Goal: Information Seeking & Learning: Find specific page/section

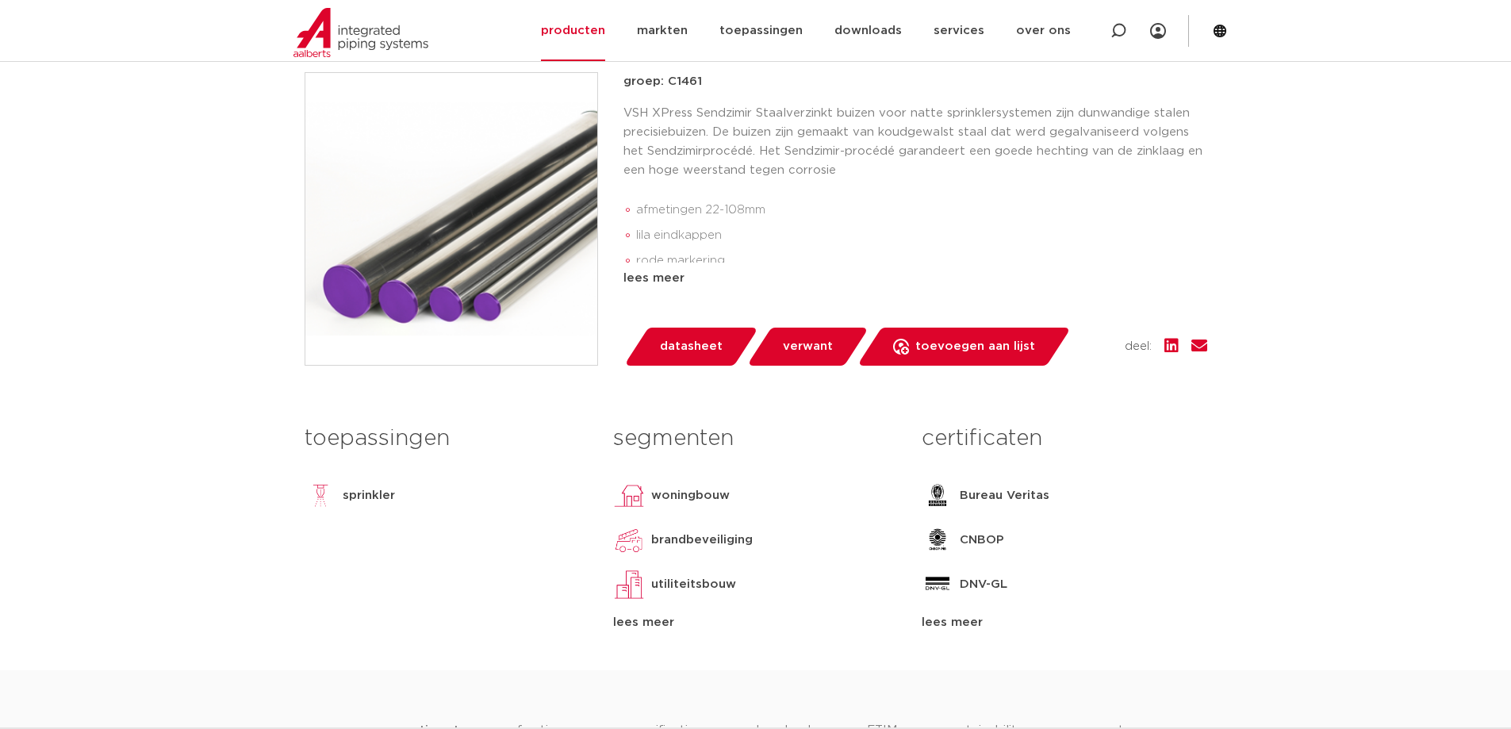
scroll to position [106, 0]
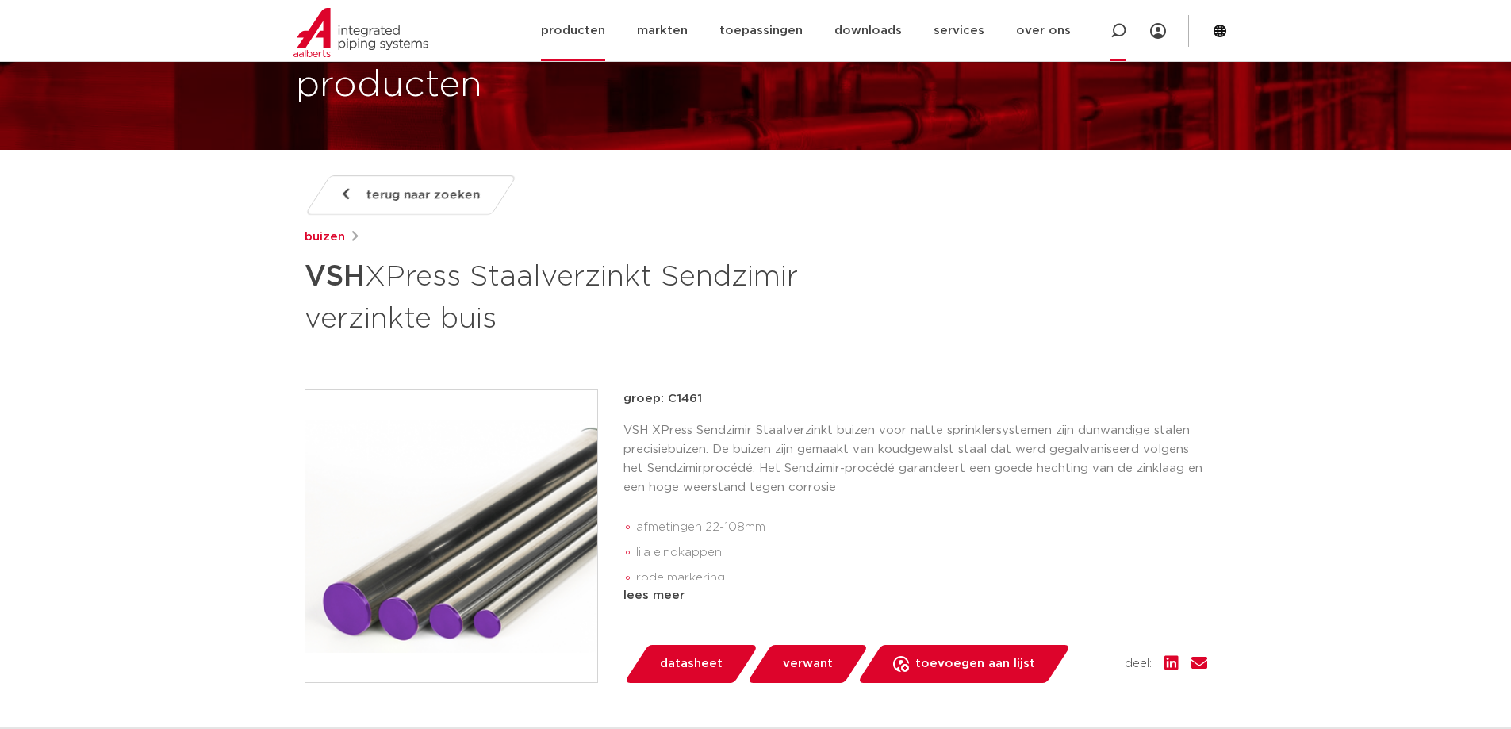
click at [1116, 33] on icon at bounding box center [1119, 31] width 16 height 16
paste input "6201371"
type input "6201371"
click button "Zoeken" at bounding box center [0, 0] width 0 height 0
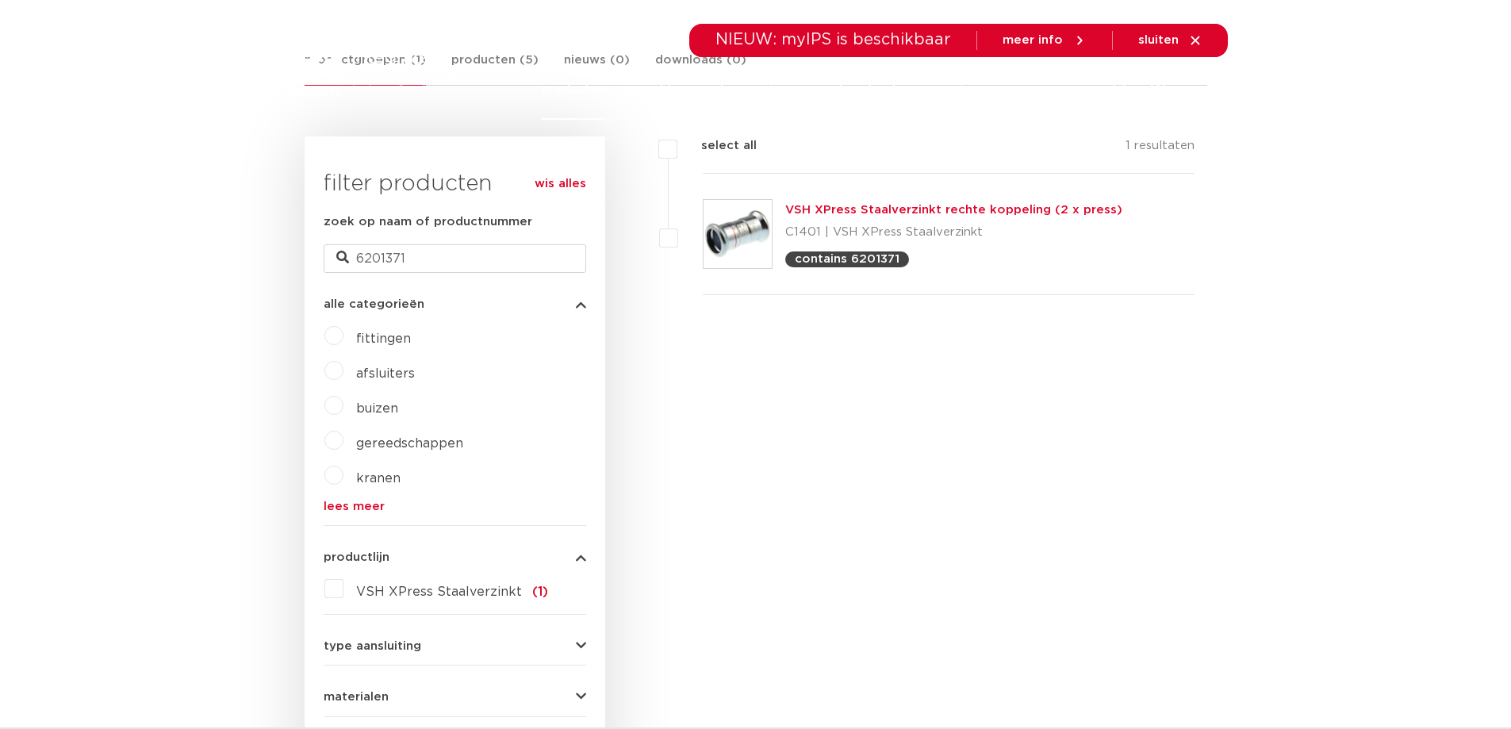
click at [754, 217] on img at bounding box center [738, 234] width 68 height 68
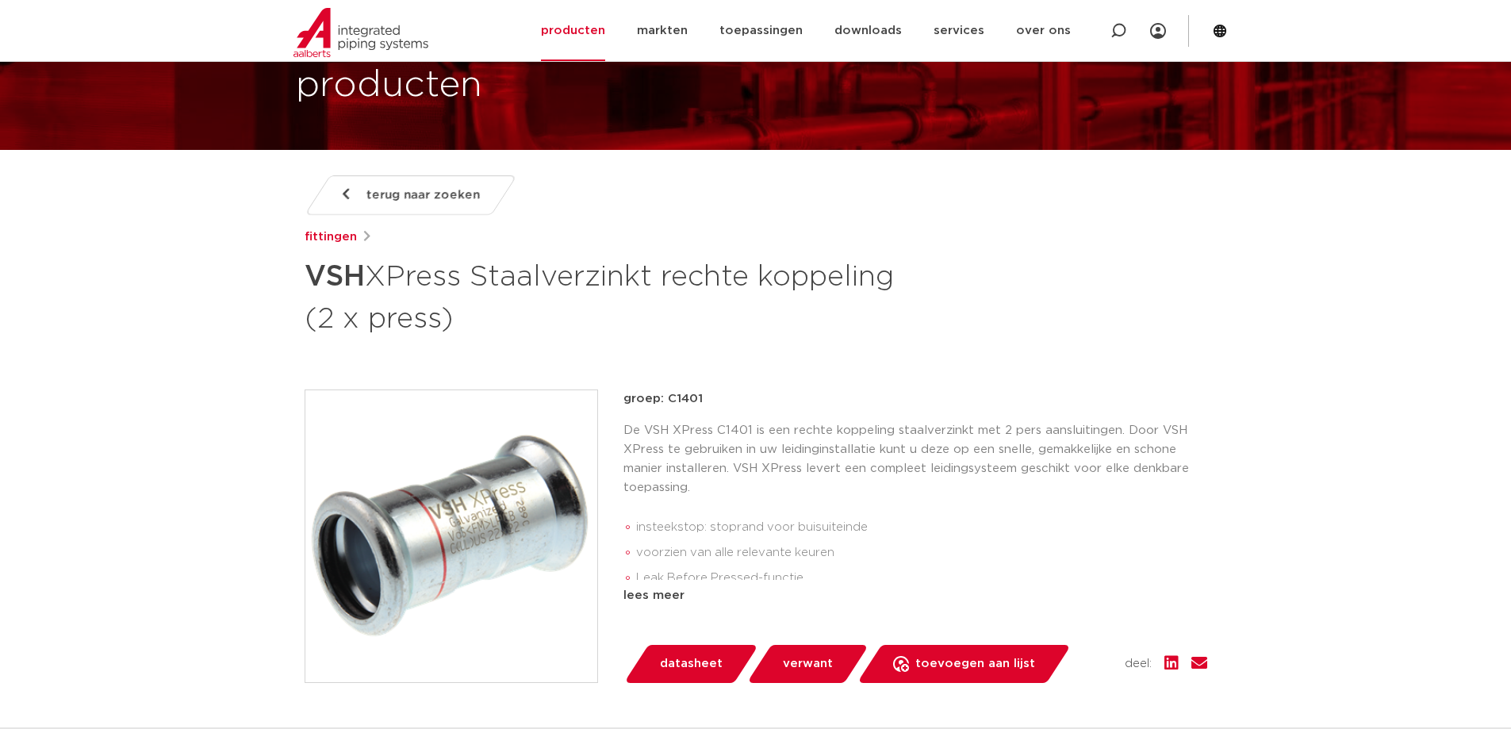
scroll to position [212, 0]
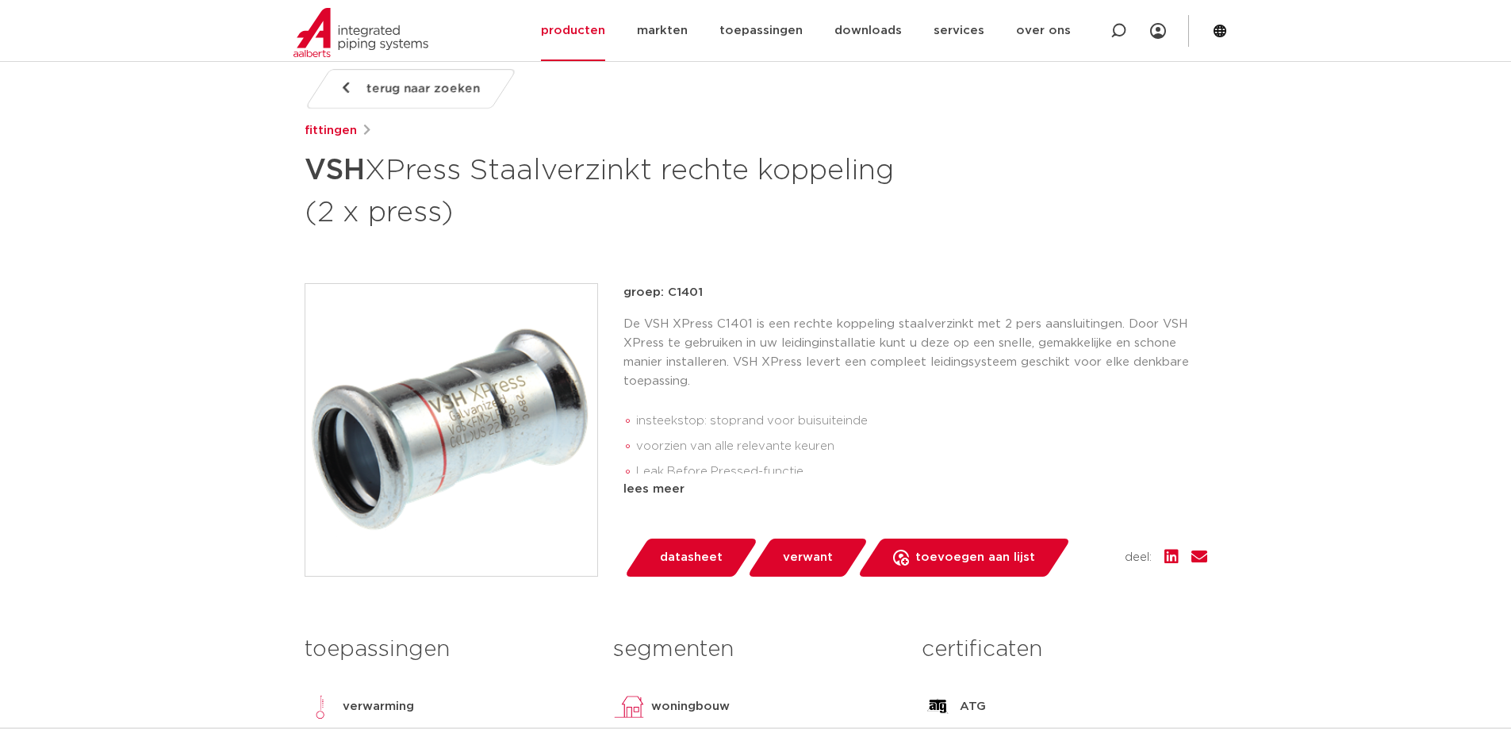
click at [448, 397] on img at bounding box center [451, 430] width 292 height 292
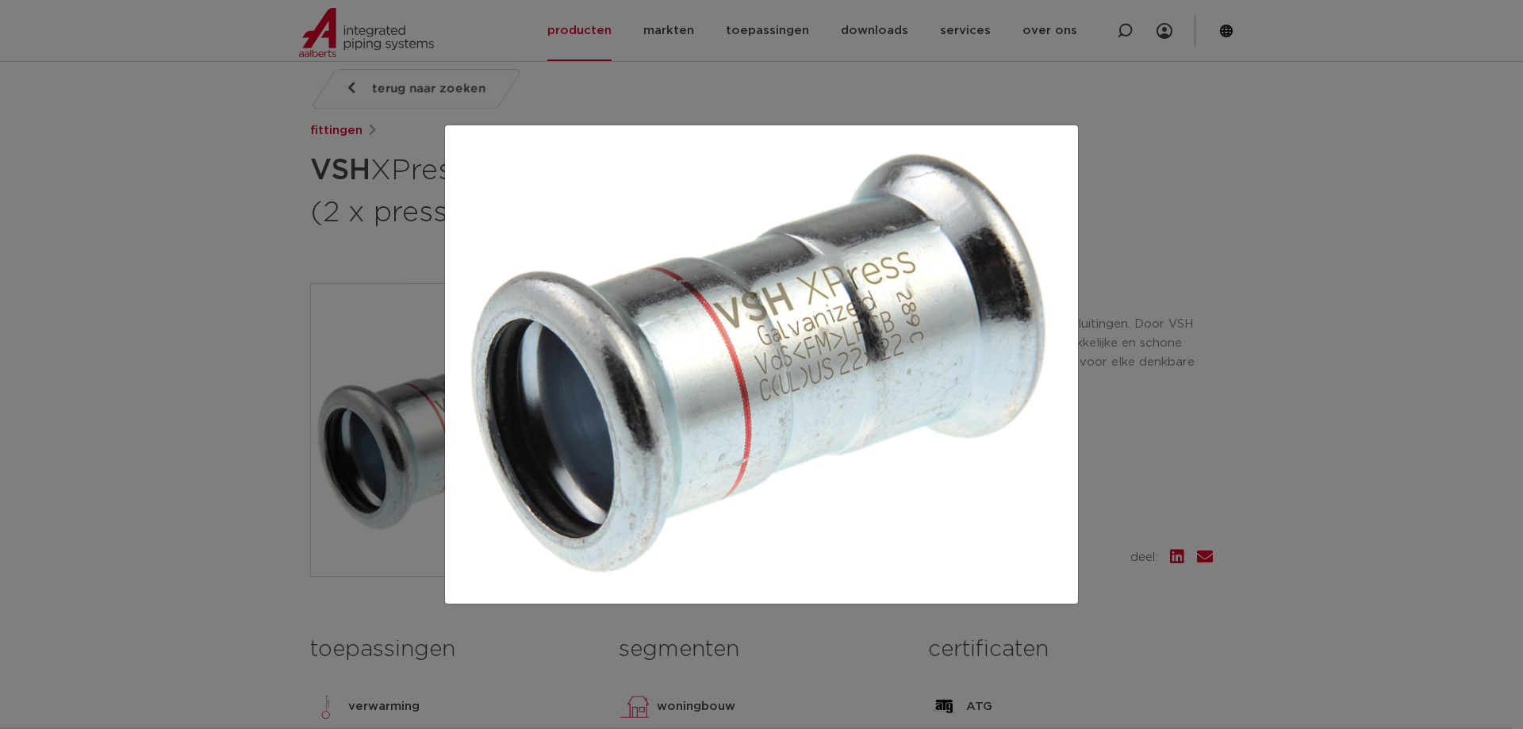
click at [1157, 161] on div at bounding box center [761, 364] width 1523 height 729
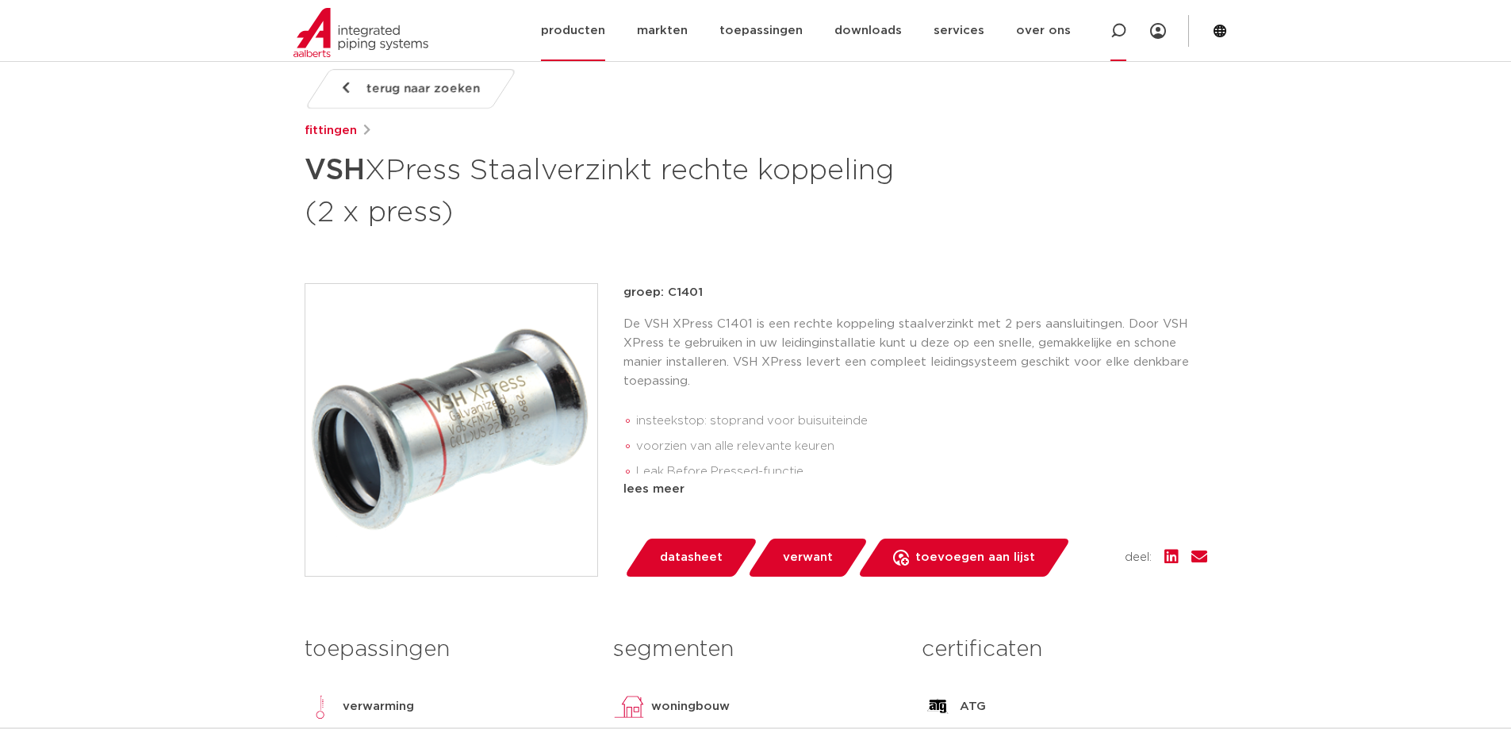
click at [1123, 43] on div at bounding box center [1119, 30] width 16 height 61
paste input "6202405"
type input "6202405"
click button "Zoeken" at bounding box center [0, 0] width 0 height 0
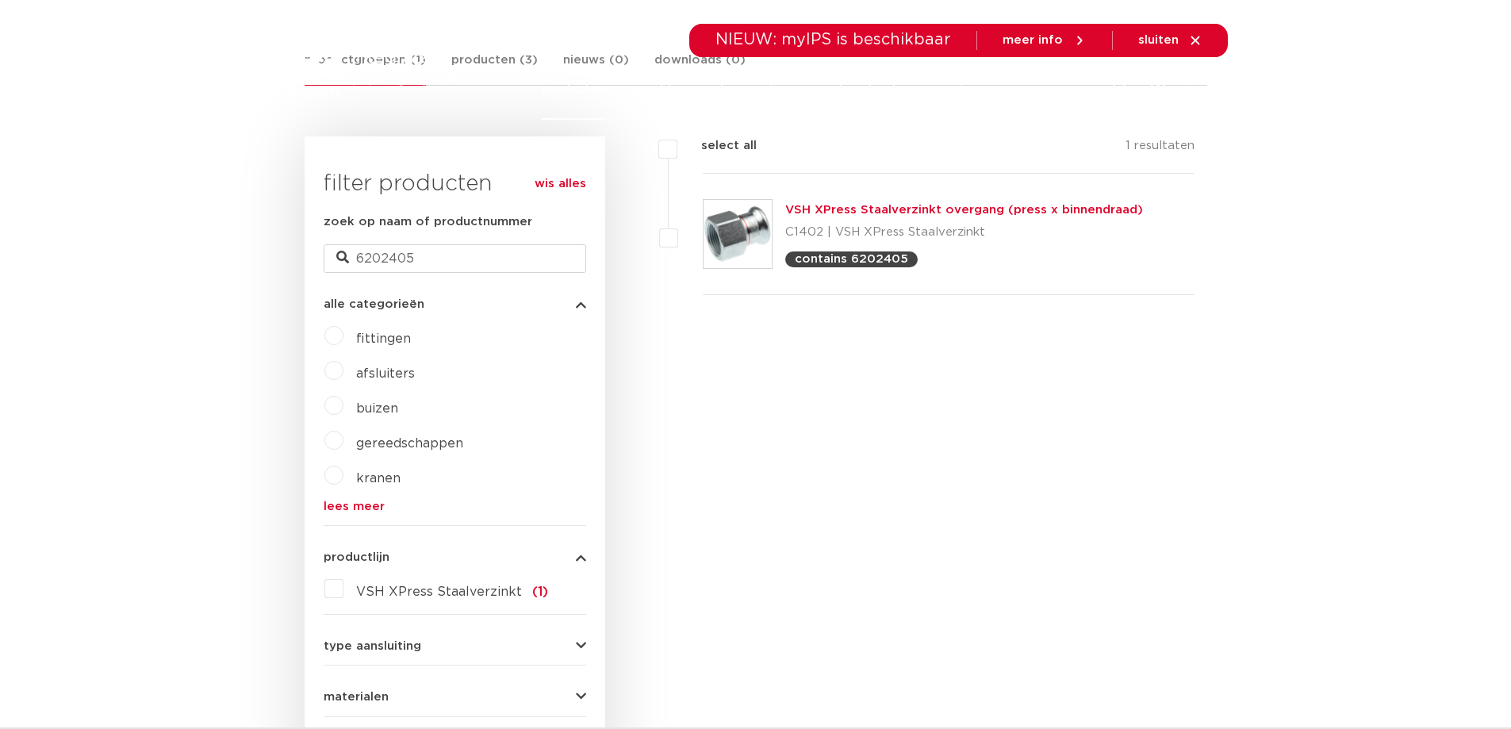
click at [727, 236] on img at bounding box center [738, 234] width 68 height 68
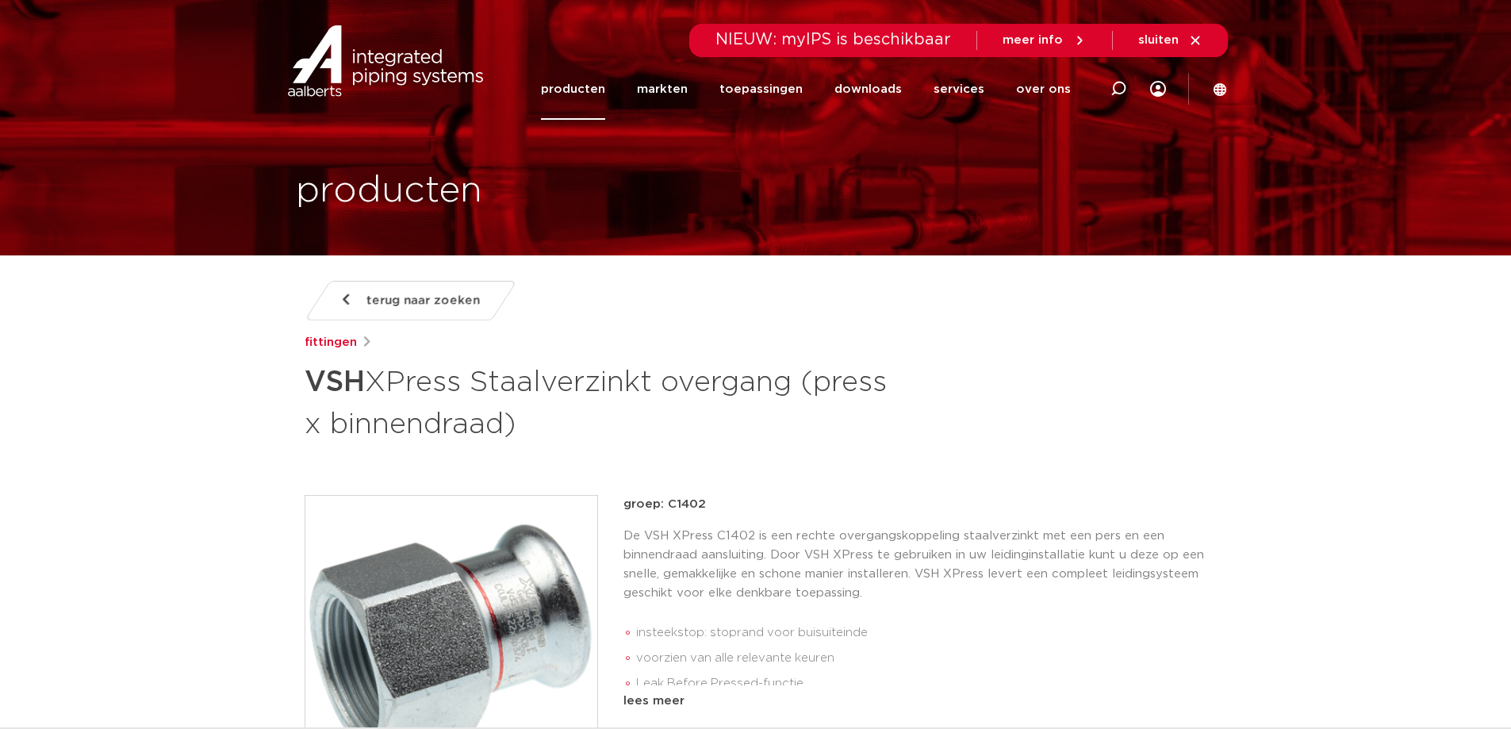
click at [476, 581] on img at bounding box center [451, 642] width 292 height 292
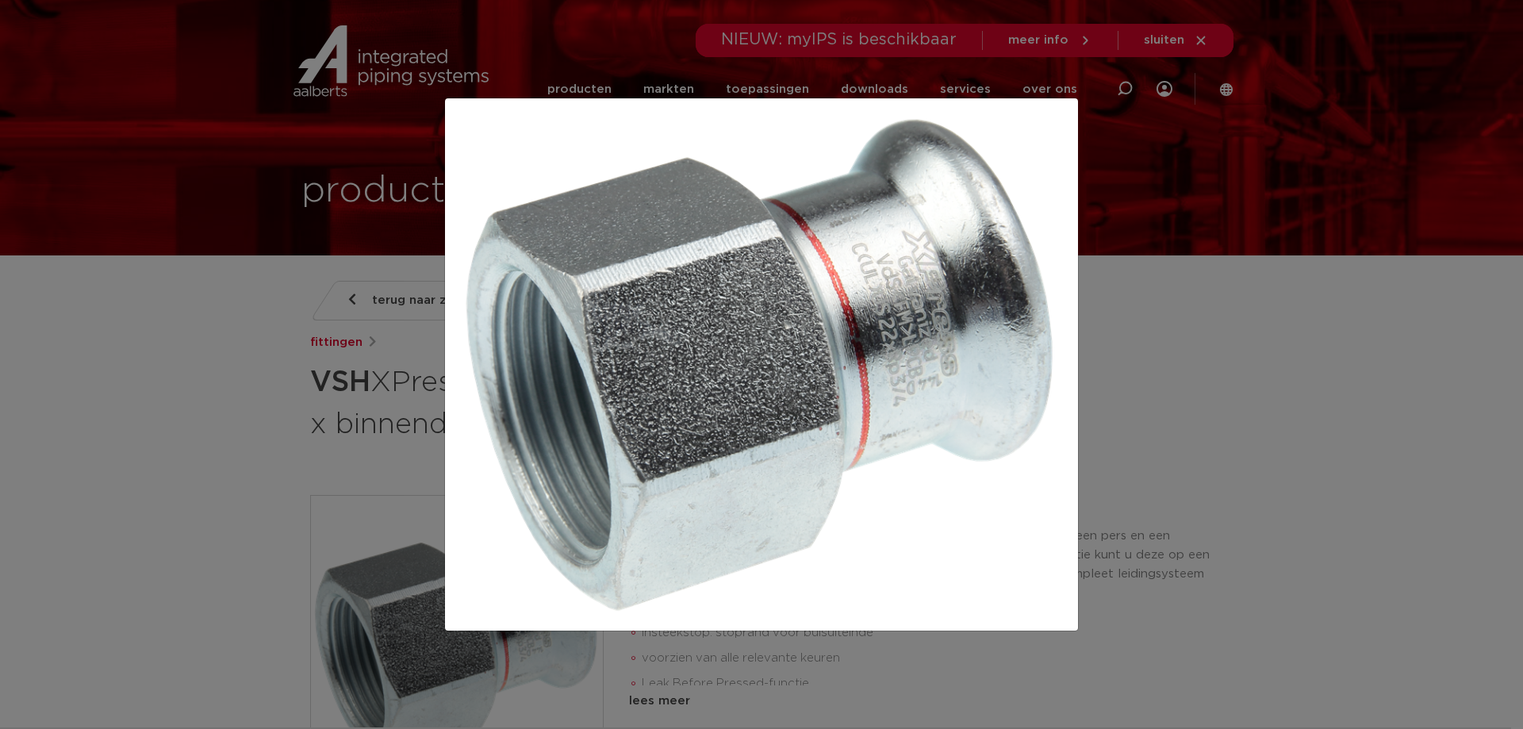
click at [1182, 122] on div at bounding box center [761, 364] width 1523 height 729
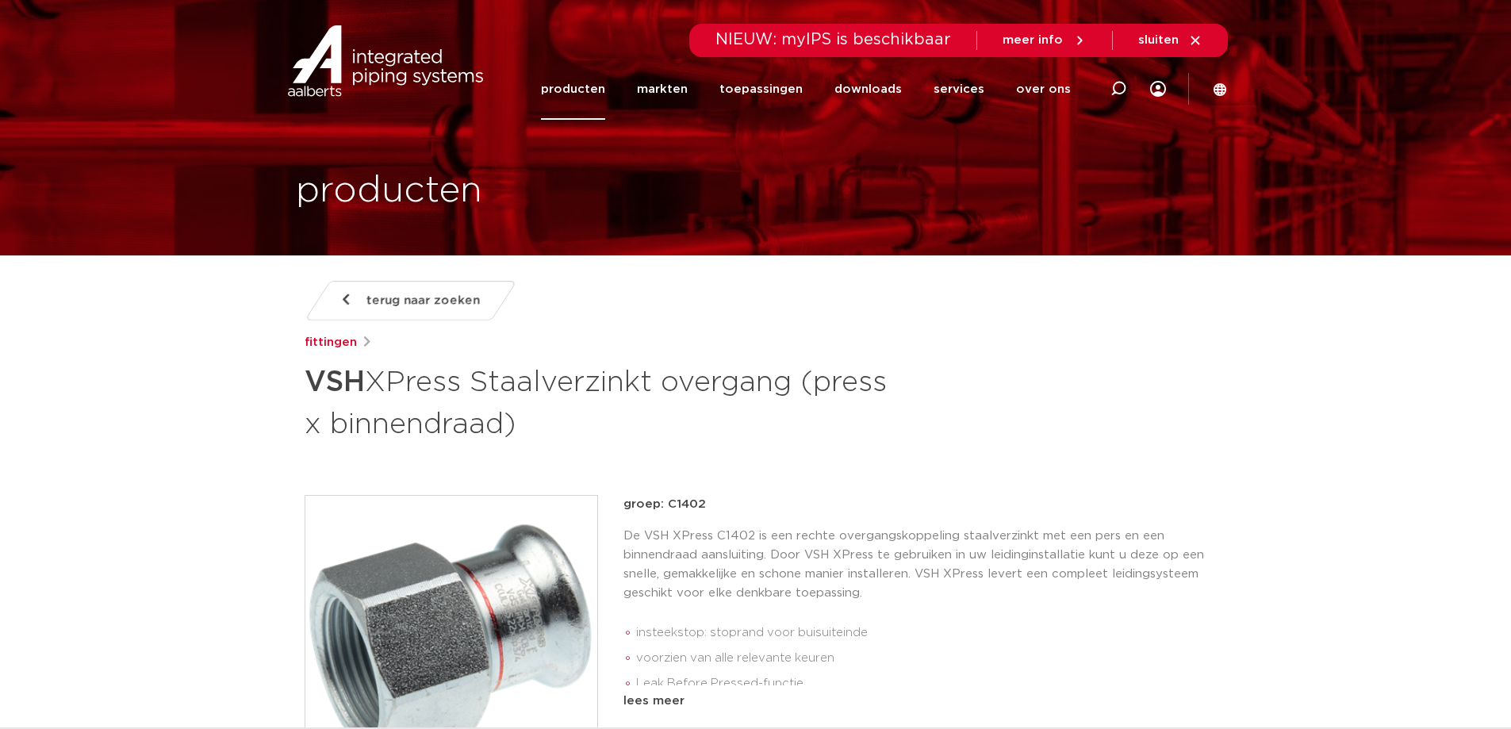
click at [1130, 86] on div at bounding box center [1118, 89] width 63 height 121
paste input "6201470"
type input "6201470"
click button "Zoeken" at bounding box center [0, 0] width 0 height 0
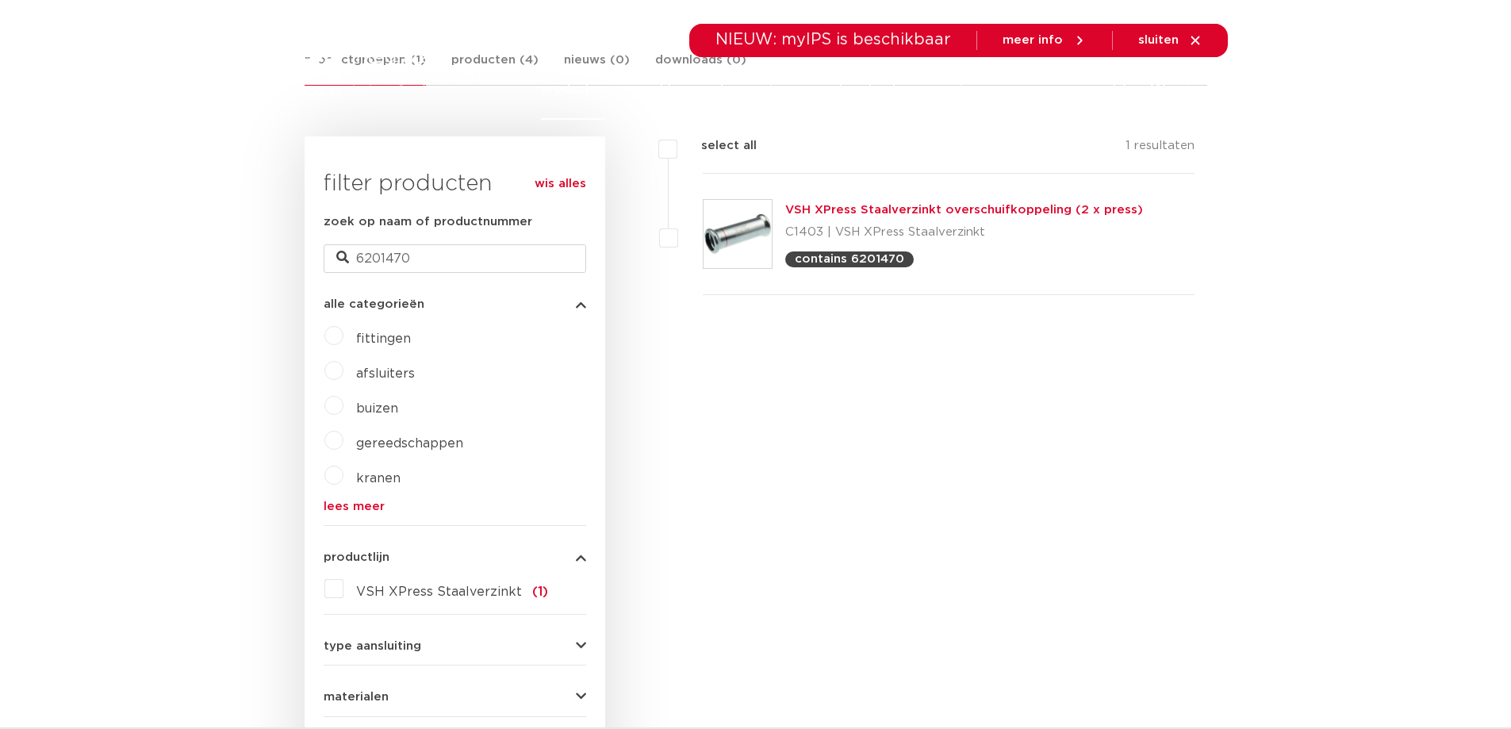
click at [732, 233] on img at bounding box center [738, 234] width 68 height 68
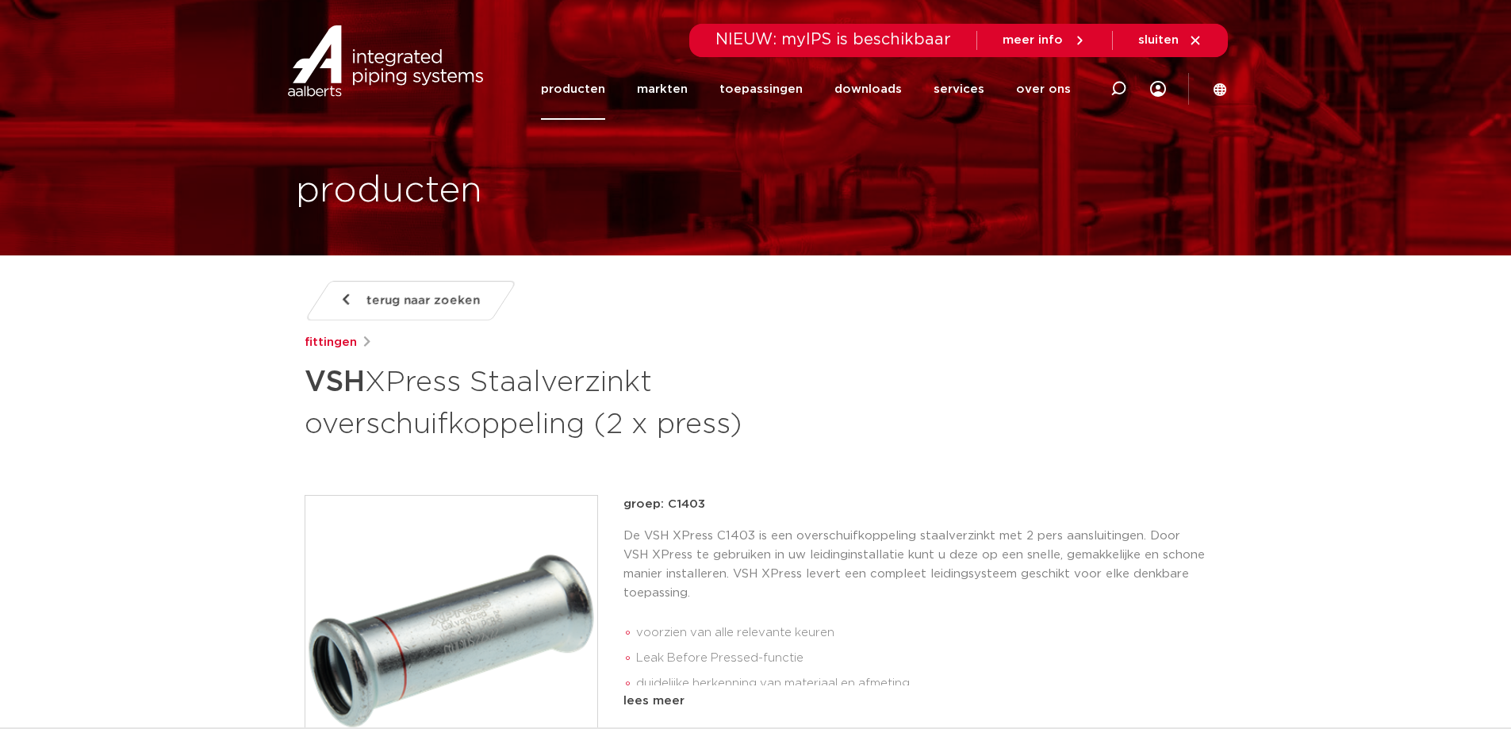
click at [476, 605] on img at bounding box center [451, 642] width 292 height 292
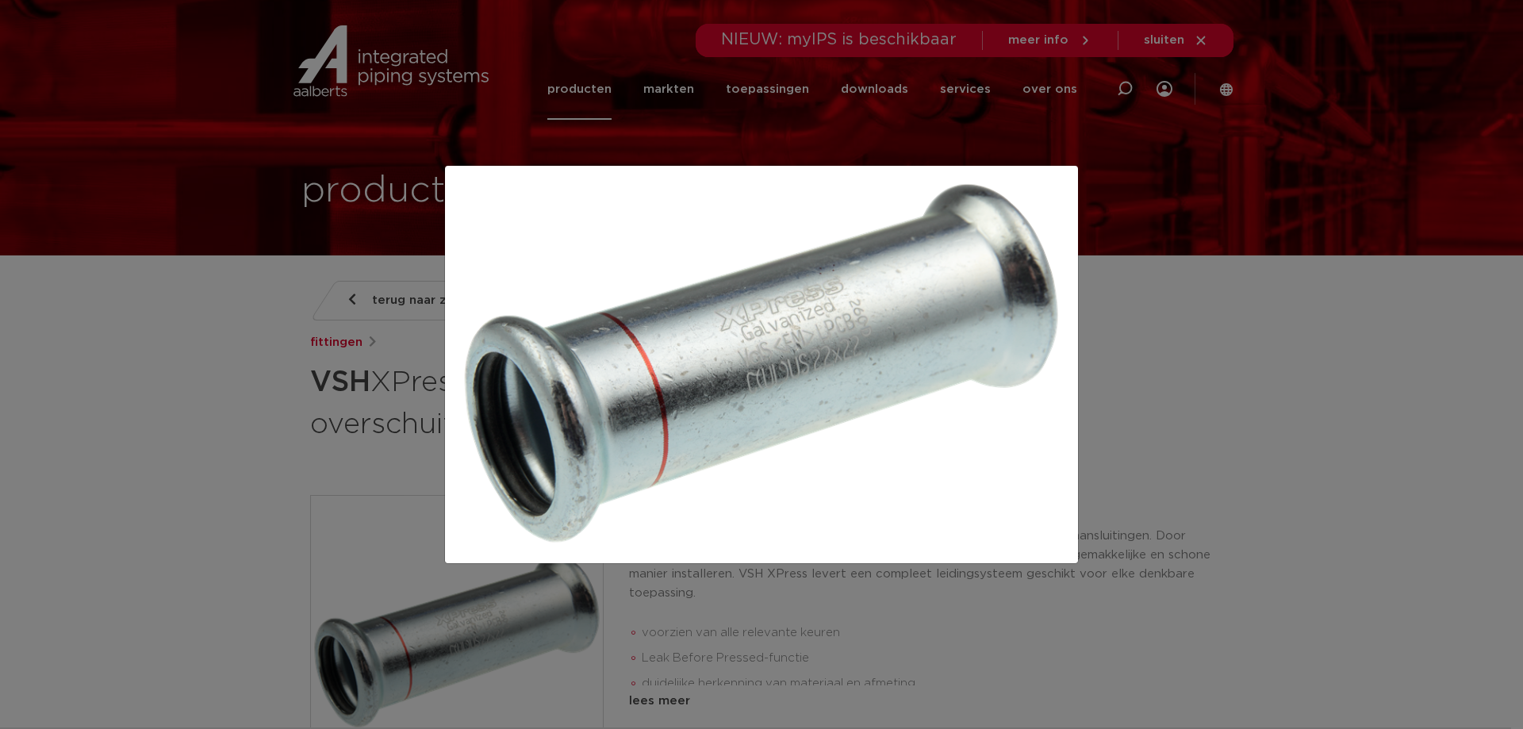
click at [1184, 236] on div at bounding box center [761, 364] width 1523 height 729
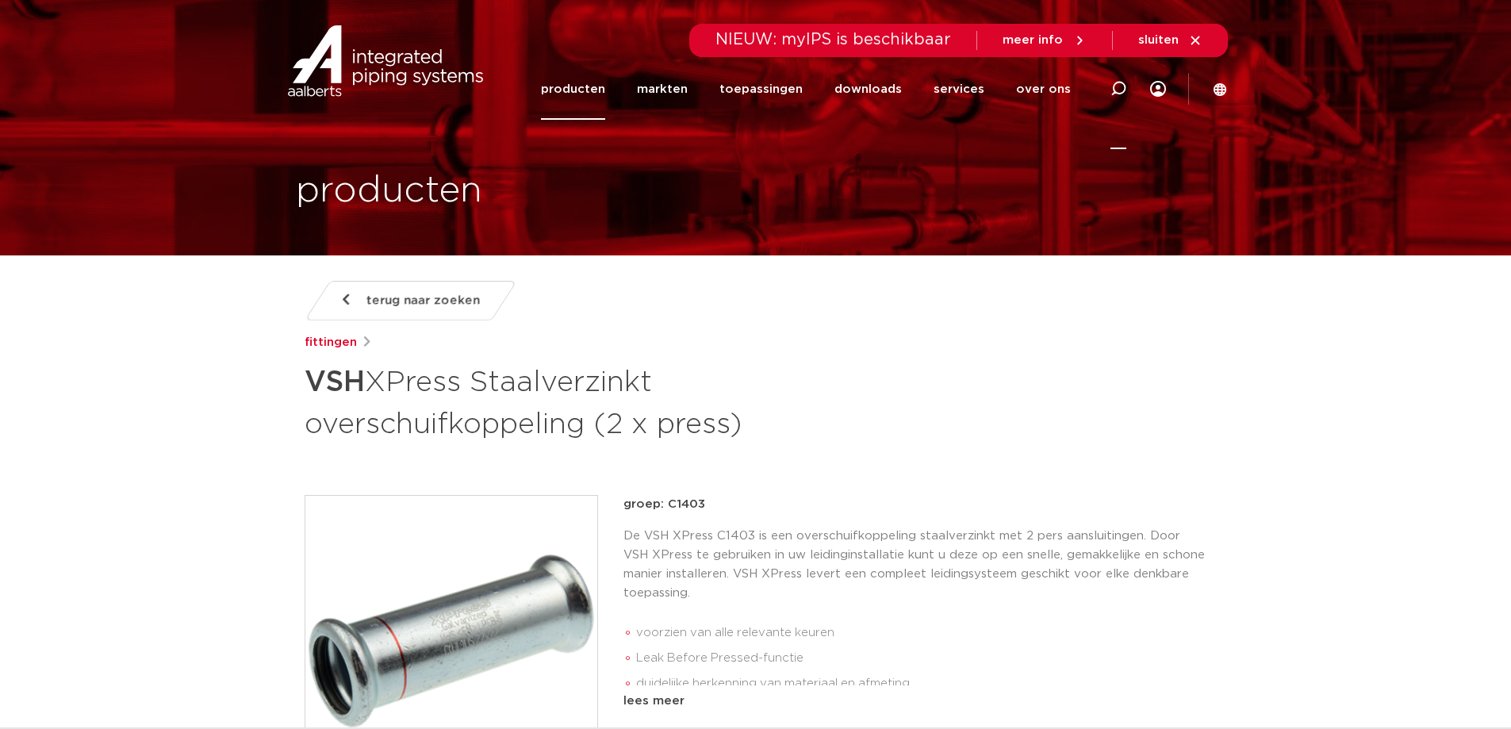
click at [1122, 95] on icon at bounding box center [1119, 89] width 16 height 16
paste input "6208171"
type input "6208171"
click button "Zoeken" at bounding box center [0, 0] width 0 height 0
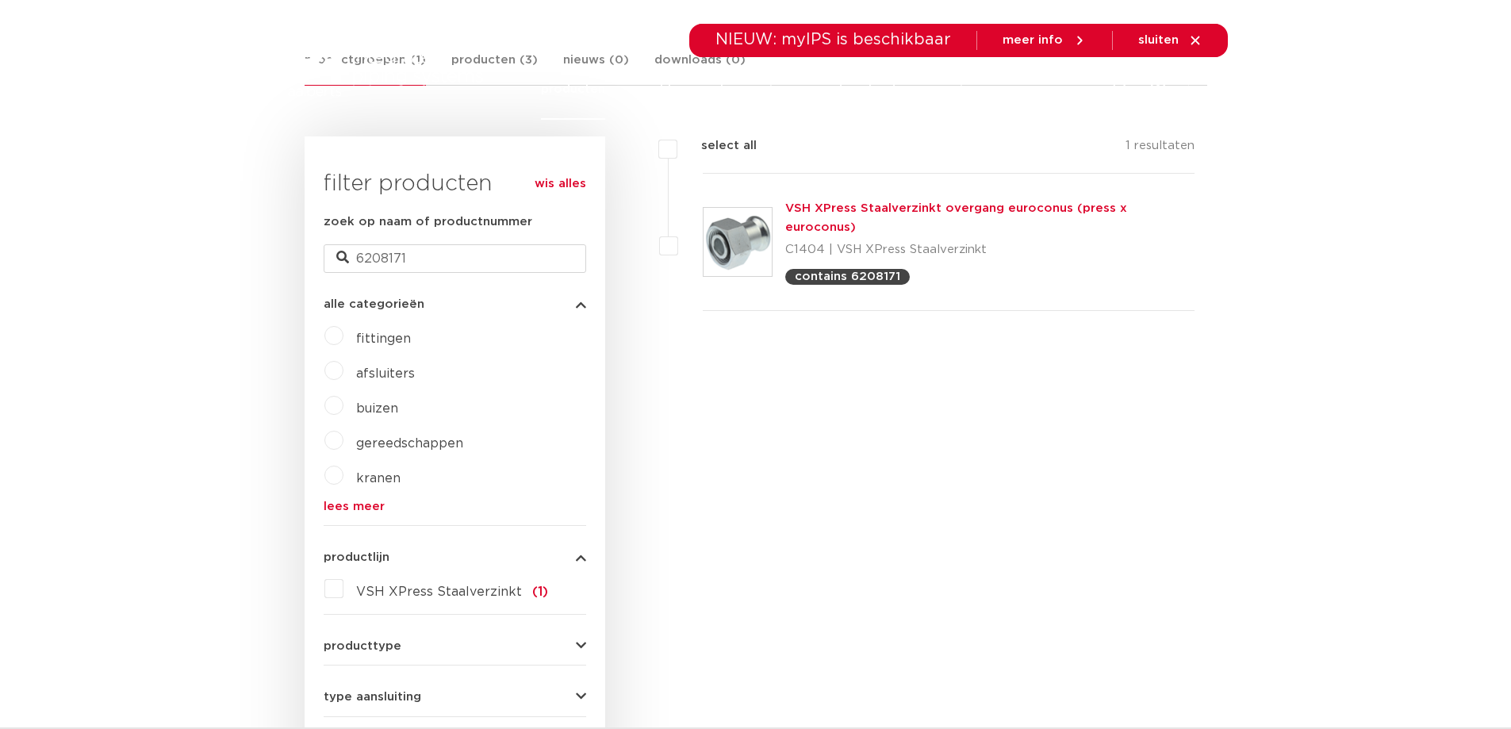
click at [749, 229] on img at bounding box center [738, 242] width 68 height 68
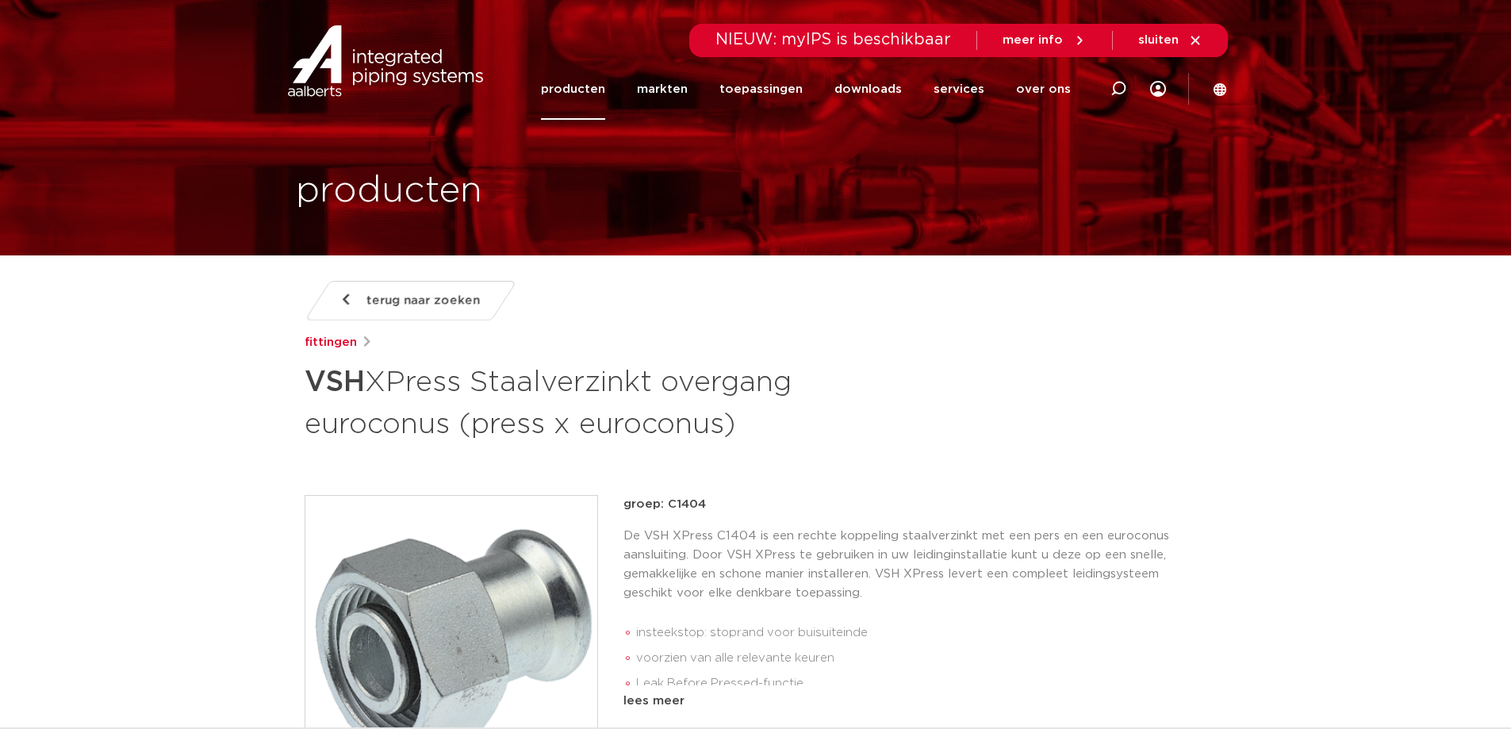
click at [1108, 89] on div at bounding box center [1118, 89] width 63 height 121
paste input "6202295"
type input "6202295"
click button "Zoeken" at bounding box center [0, 0] width 0 height 0
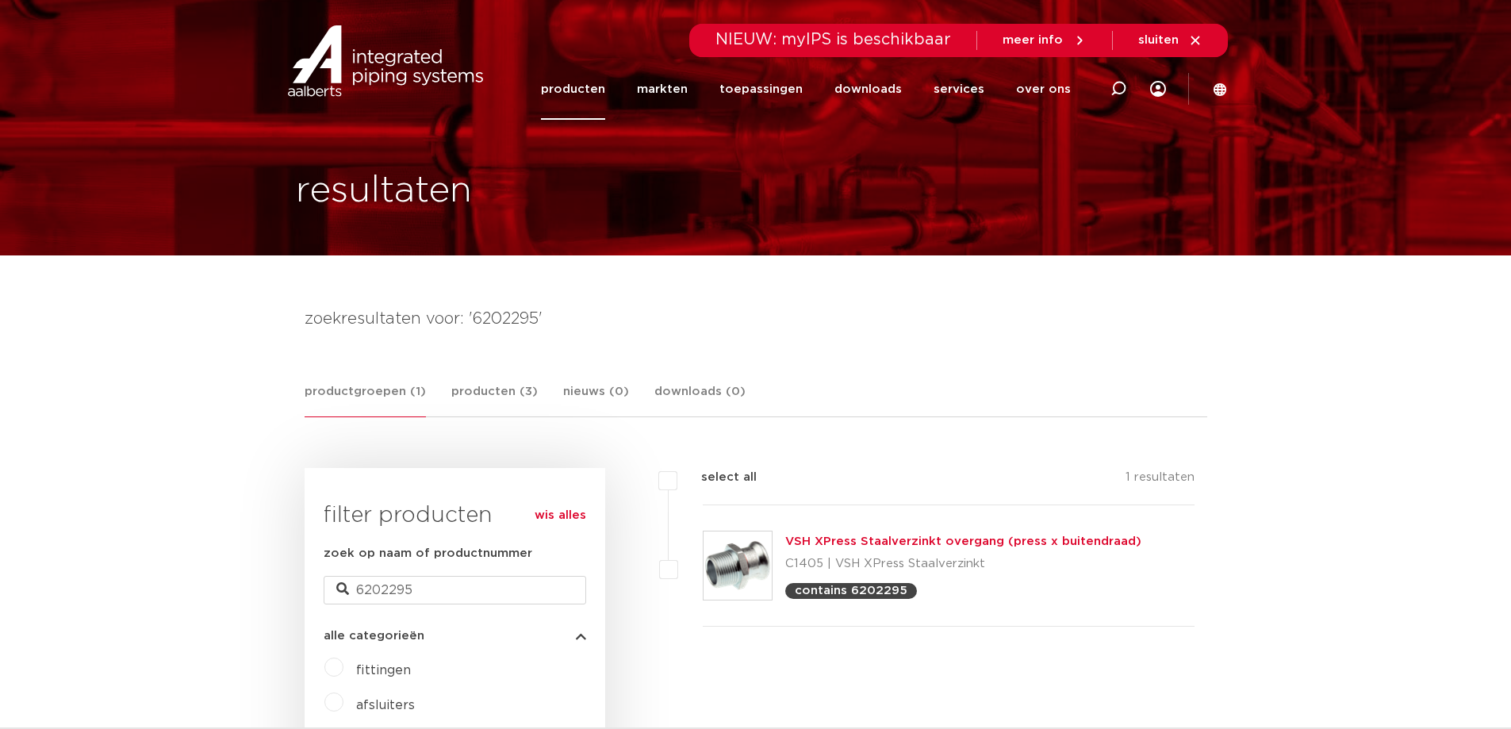
click at [1122, 85] on icon at bounding box center [1119, 89] width 16 height 16
paste input "6202163"
type input "6202163"
click button "Zoeken" at bounding box center [0, 0] width 0 height 0
click at [1133, 87] on div at bounding box center [1118, 89] width 63 height 121
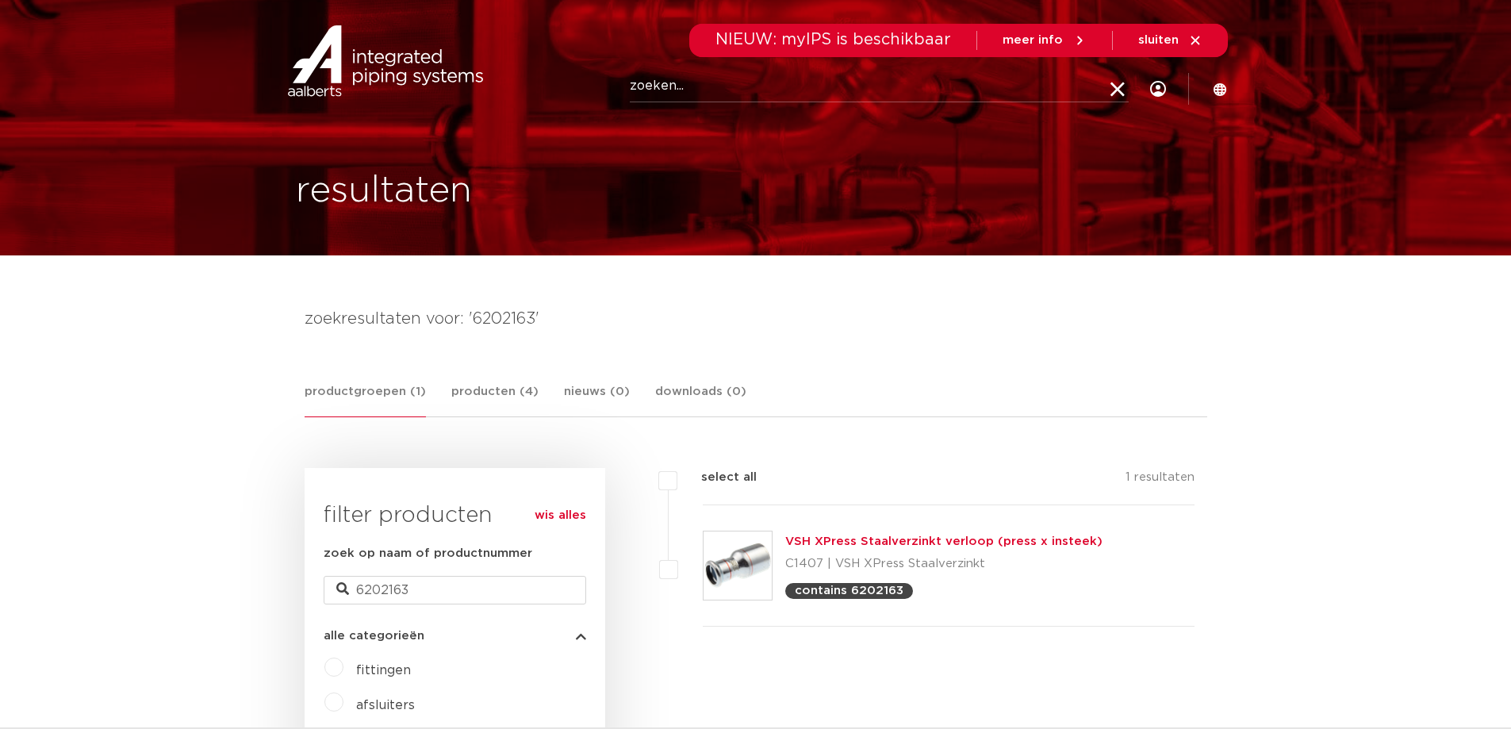
paste input "6201571"
type input "6201571"
click button "Zoeken" at bounding box center [0, 0] width 0 height 0
click at [1125, 94] on icon at bounding box center [1119, 89] width 16 height 16
paste input "6202515"
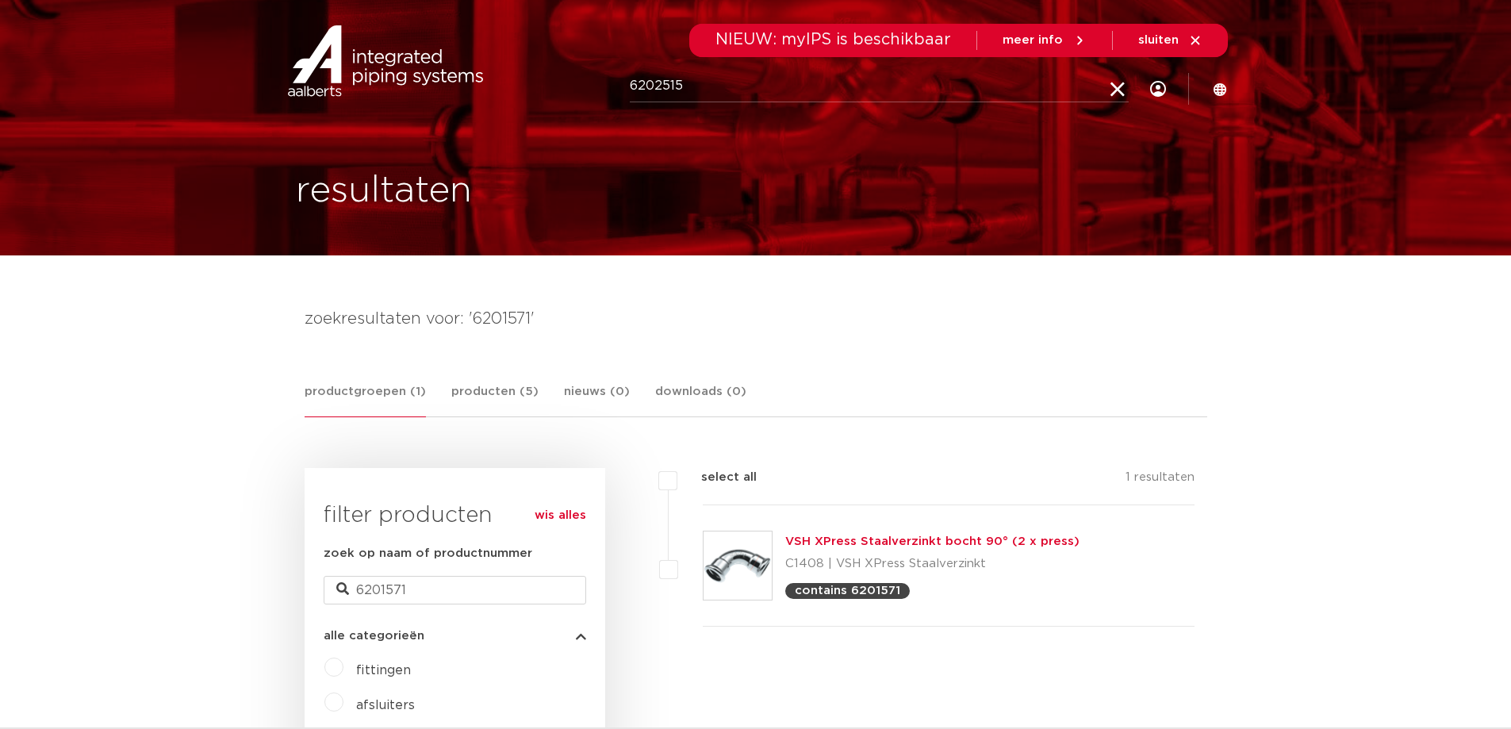
type input "6202515"
click button "Zoeken" at bounding box center [0, 0] width 0 height 0
click at [1121, 95] on icon at bounding box center [1119, 89] width 16 height 16
paste input "6202581"
type input "6202581"
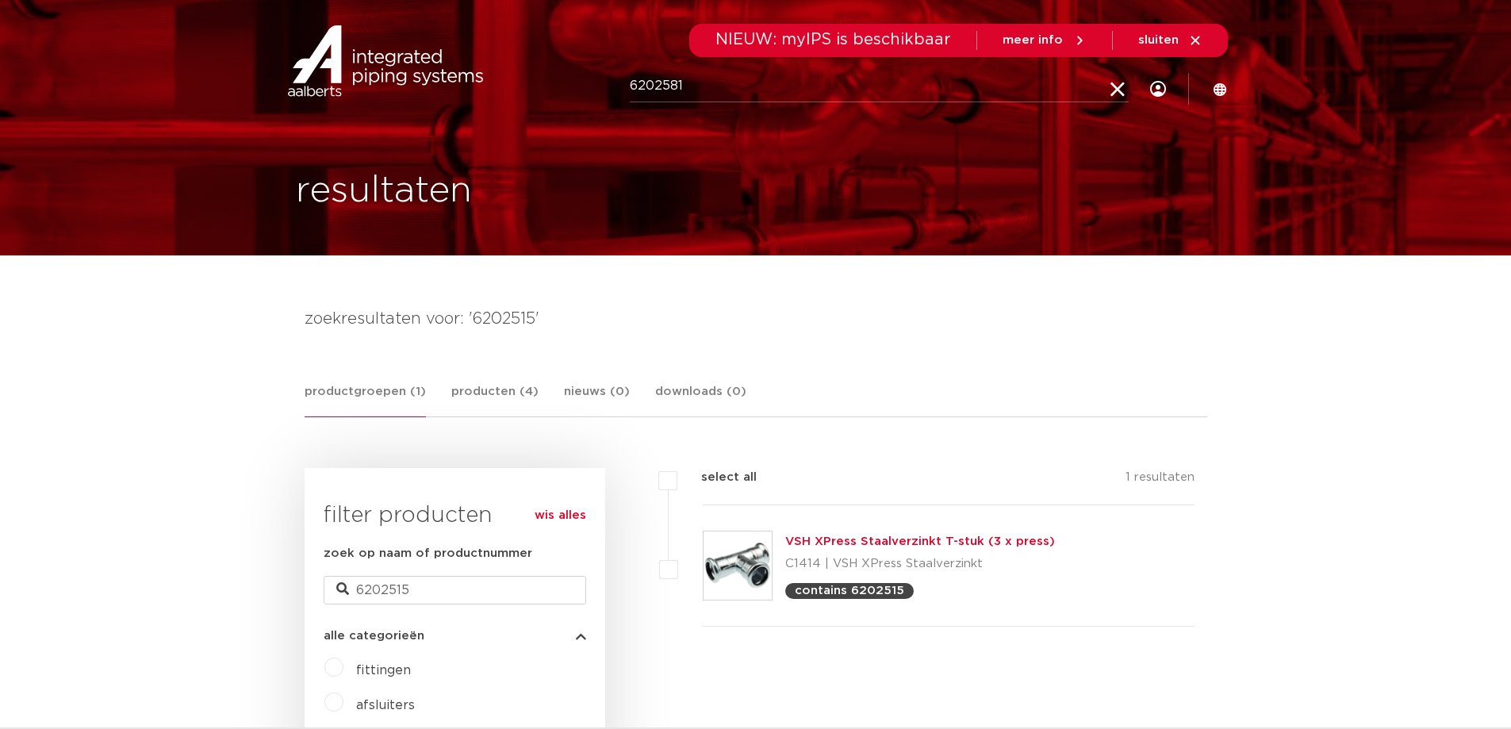
click button "Zoeken" at bounding box center [0, 0] width 0 height 0
click at [744, 551] on img at bounding box center [738, 566] width 68 height 68
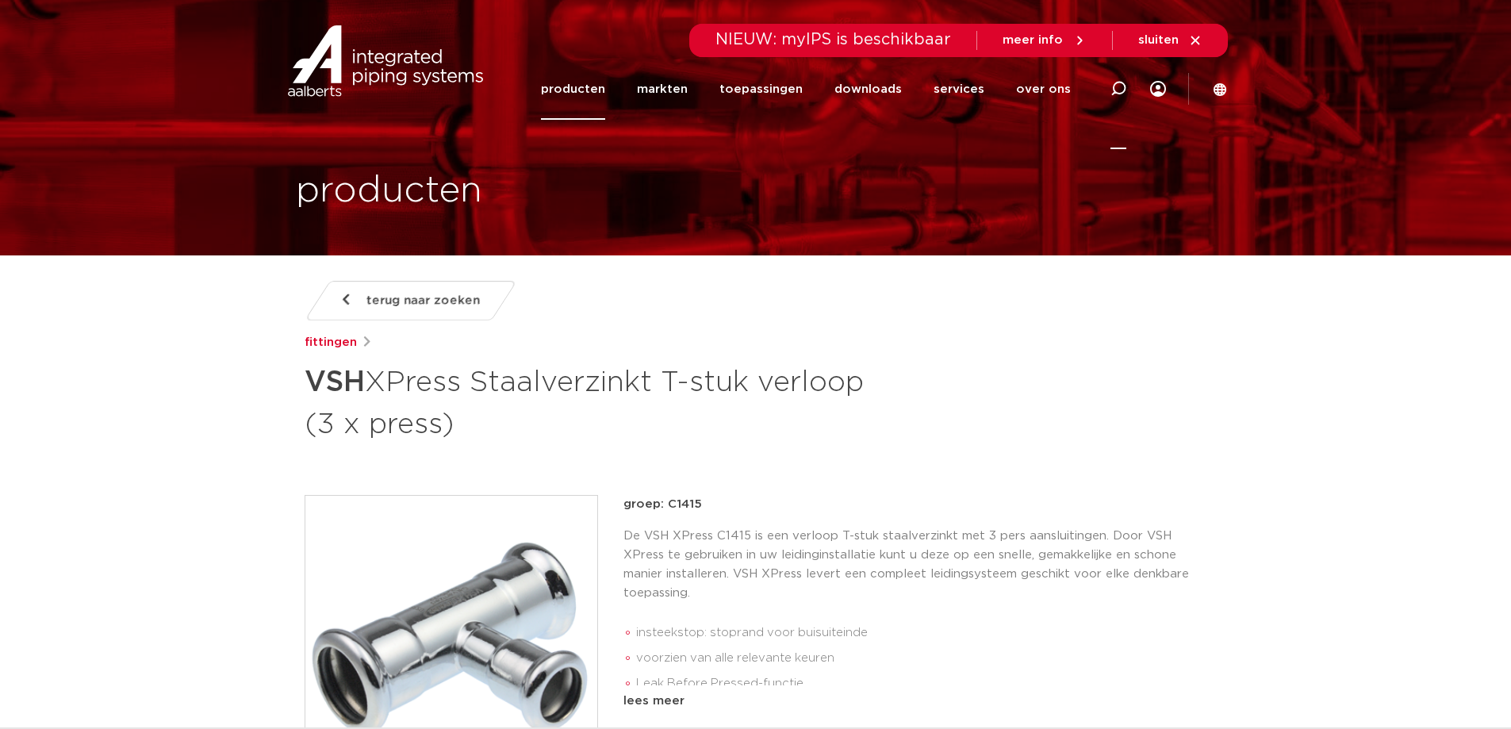
click at [1122, 90] on icon at bounding box center [1119, 89] width 16 height 16
paste input "6202845"
type input "6202845"
click button "Zoeken" at bounding box center [0, 0] width 0 height 0
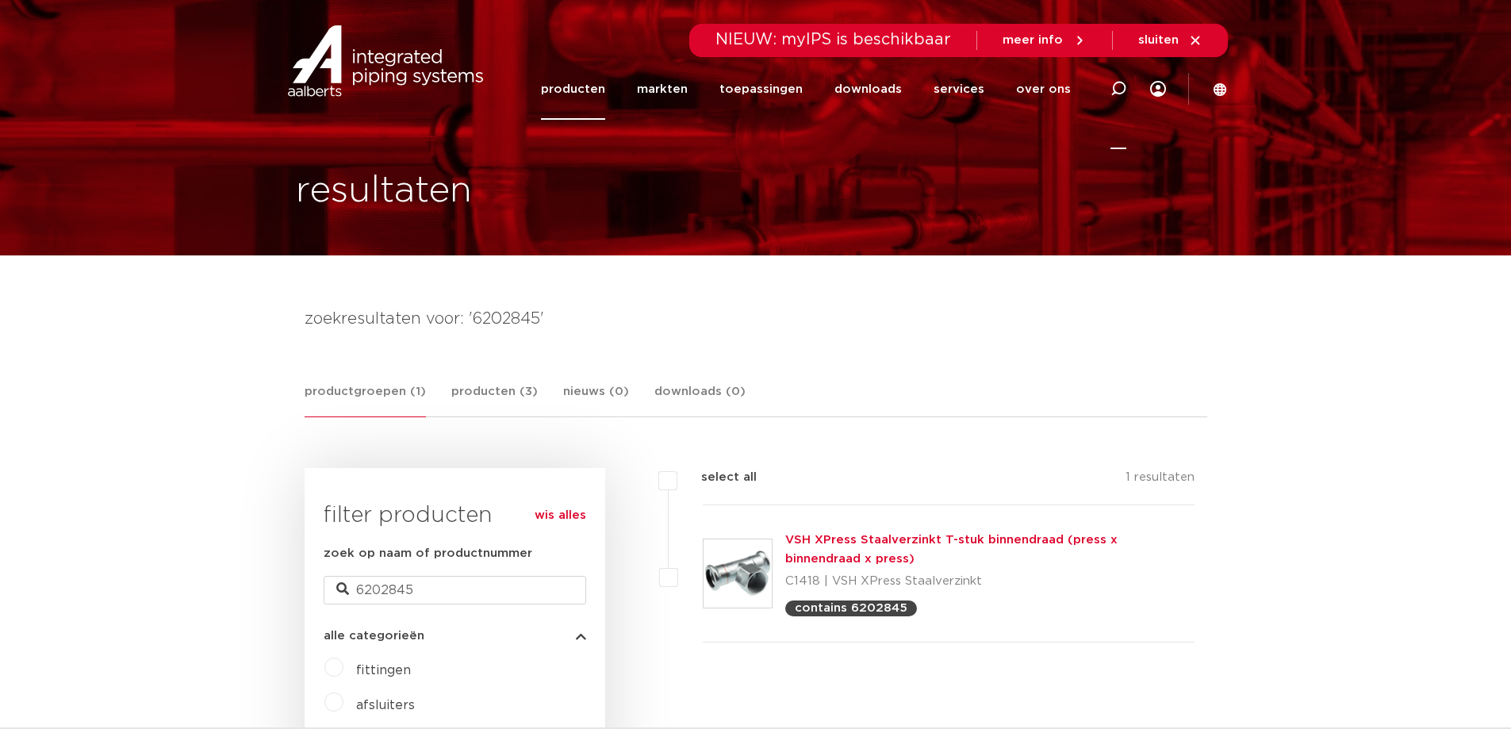
click at [1111, 99] on div at bounding box center [1119, 89] width 16 height 121
paste input "6202988"
type input "6202988"
click button "Zoeken" at bounding box center [0, 0] width 0 height 0
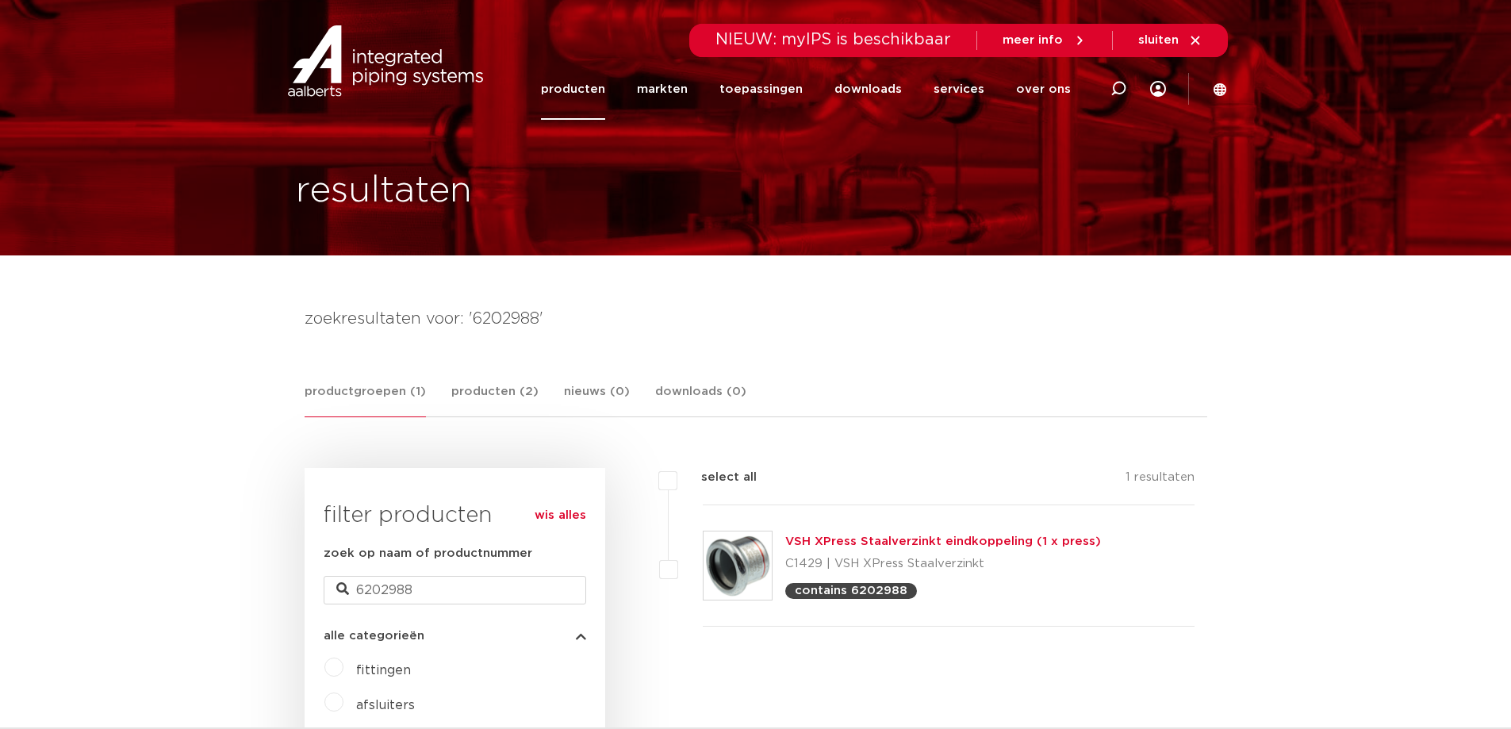
click at [1118, 90] on icon at bounding box center [1119, 89] width 16 height 16
paste input "6207212"
type input "6207212"
click button "Zoeken" at bounding box center [0, 0] width 0 height 0
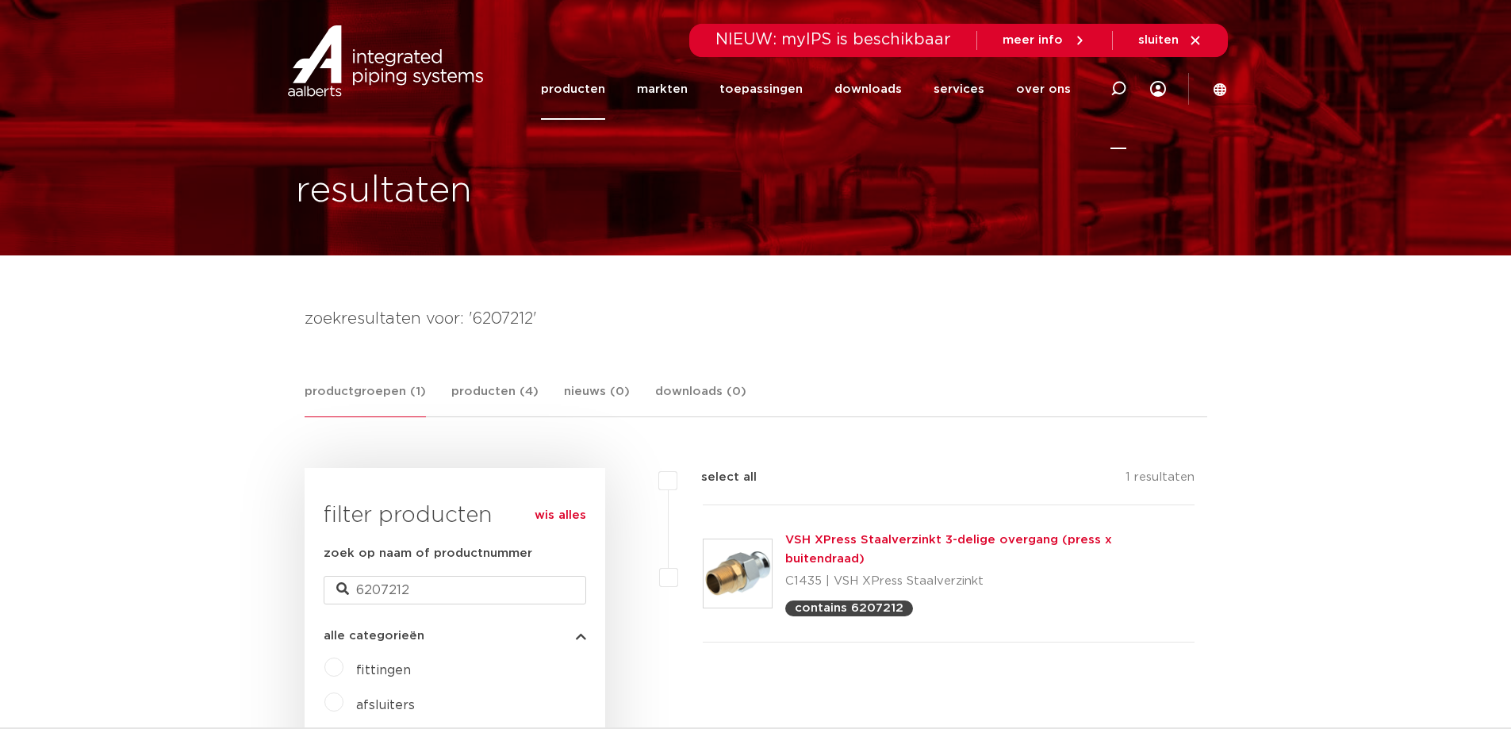
click at [1121, 86] on icon at bounding box center [1119, 89] width 16 height 16
paste input "6206915"
type input "6206915"
click button "Zoeken" at bounding box center [0, 0] width 0 height 0
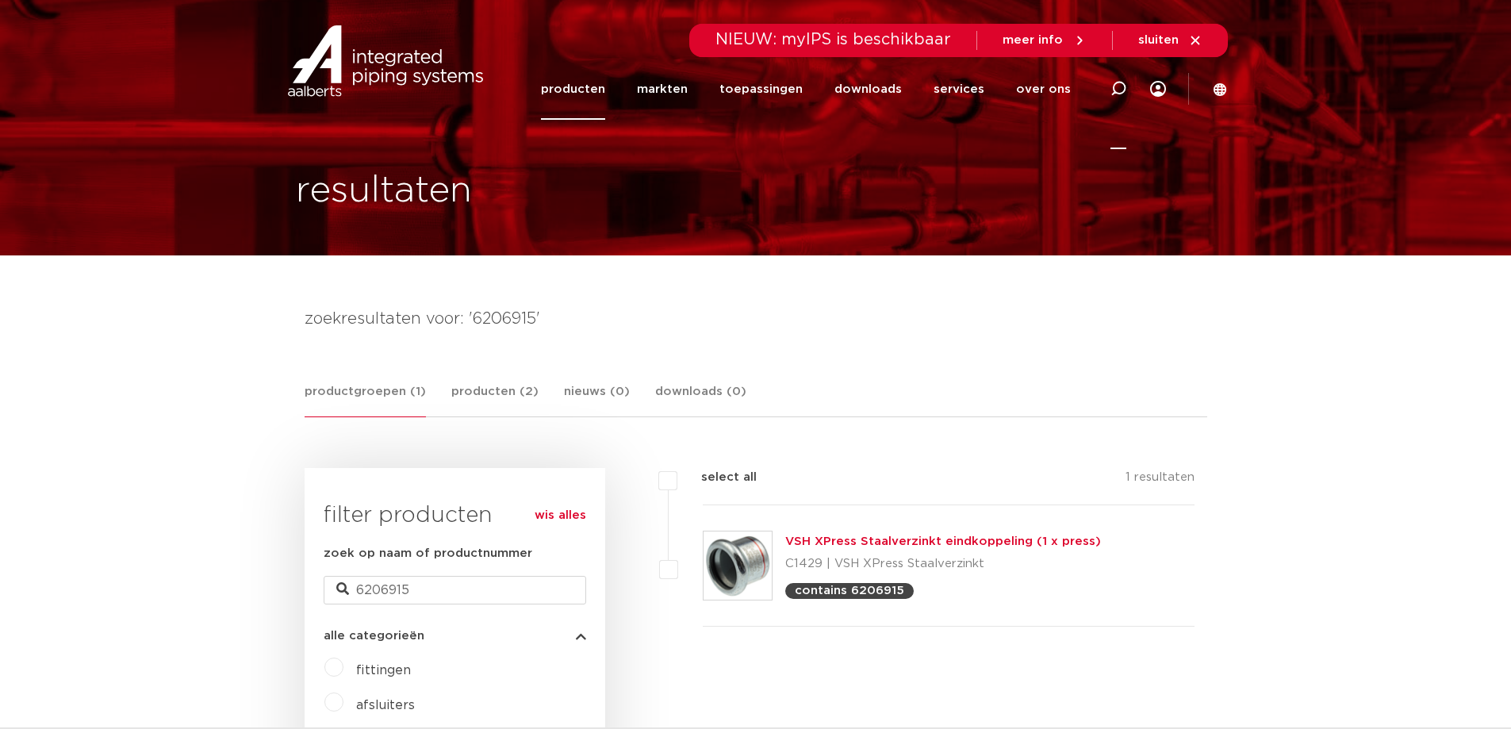
click at [1115, 88] on icon at bounding box center [1119, 89] width 16 height 16
paste input "6241125"
type input "6241125"
click button "Zoeken" at bounding box center [0, 0] width 0 height 0
click at [1111, 86] on icon at bounding box center [1119, 89] width 16 height 16
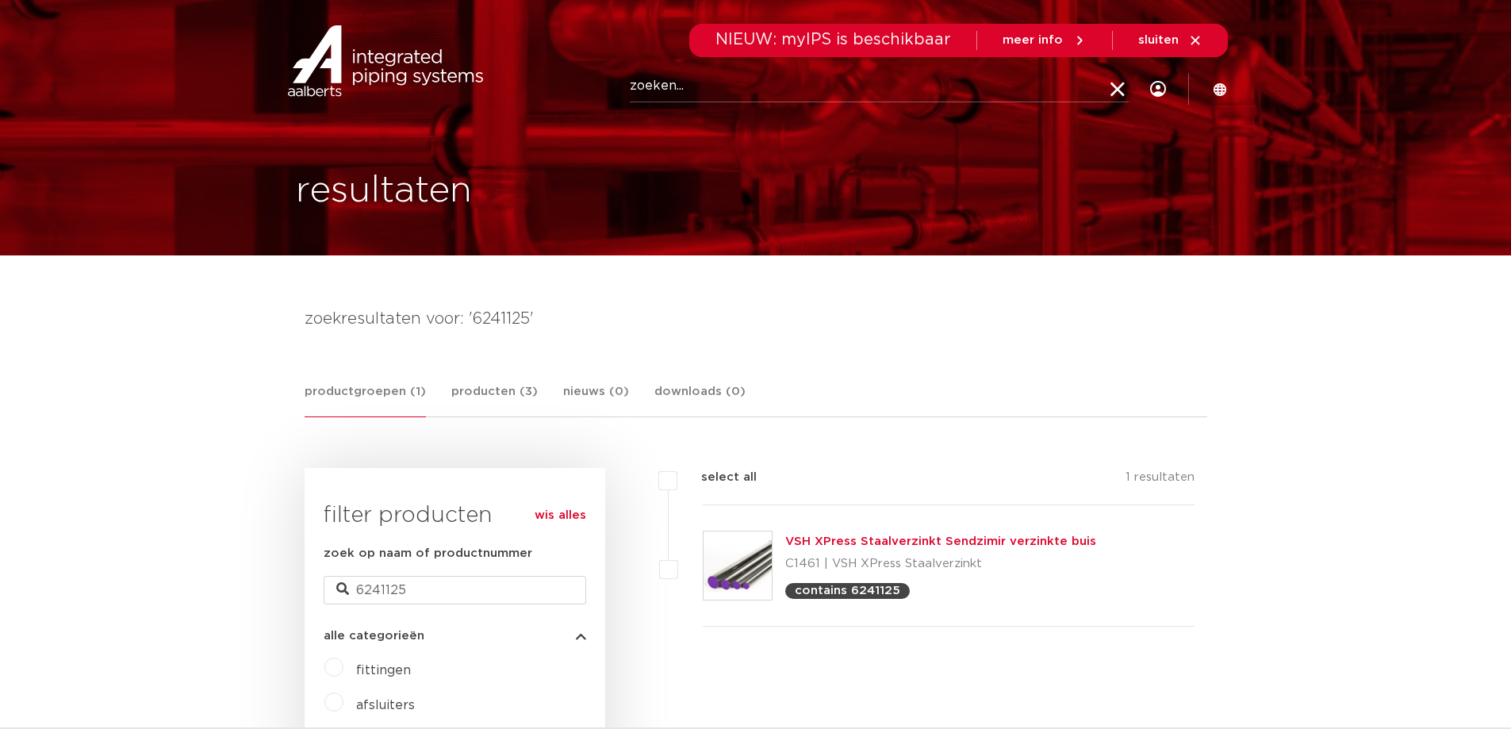
paste input "1020000100"
type input "1020000100"
click button "Zoeken" at bounding box center [0, 0] width 0 height 0
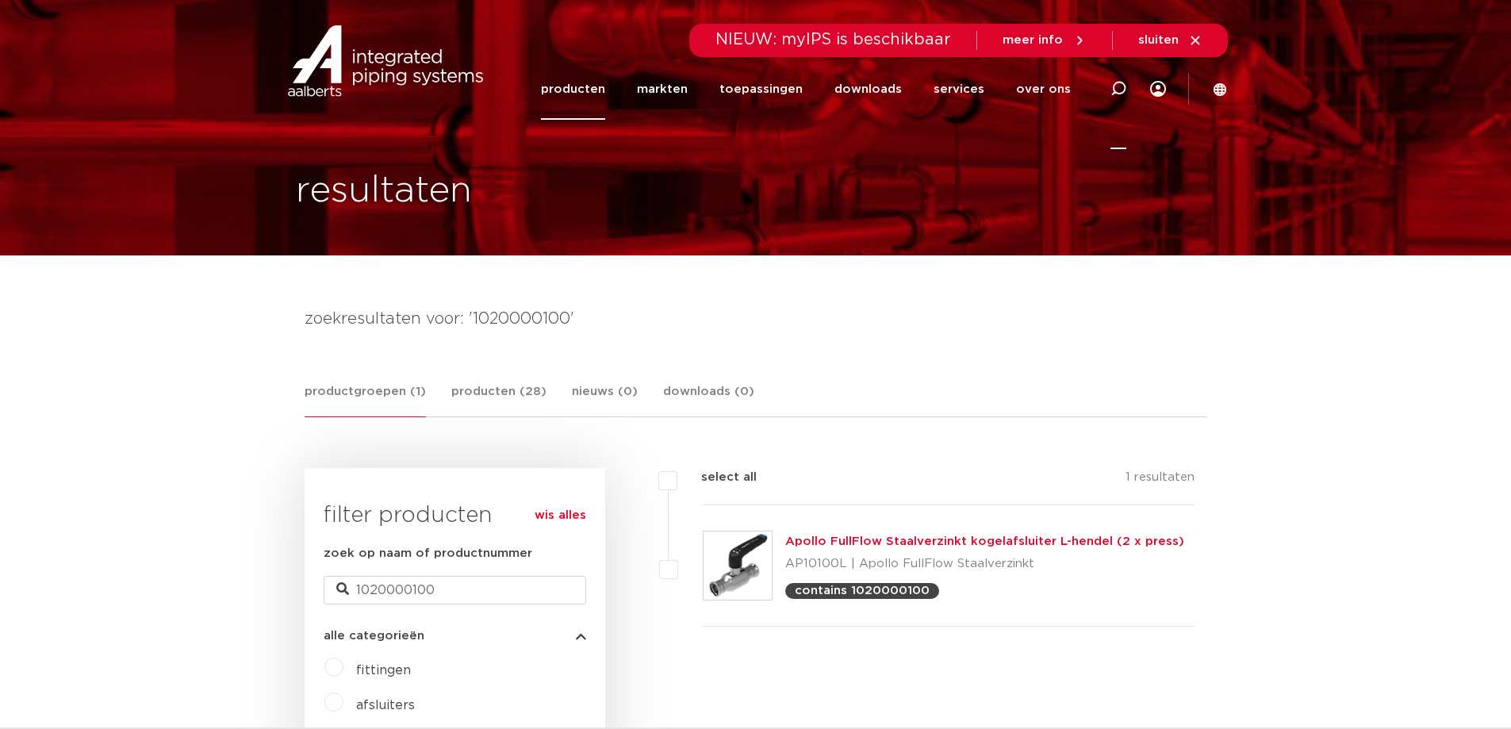
click at [1124, 84] on icon at bounding box center [1118, 88] width 19 height 19
paste input "4800444"
type input "4800444"
click button "Zoeken" at bounding box center [0, 0] width 0 height 0
click at [1124, 88] on icon at bounding box center [1119, 89] width 16 height 16
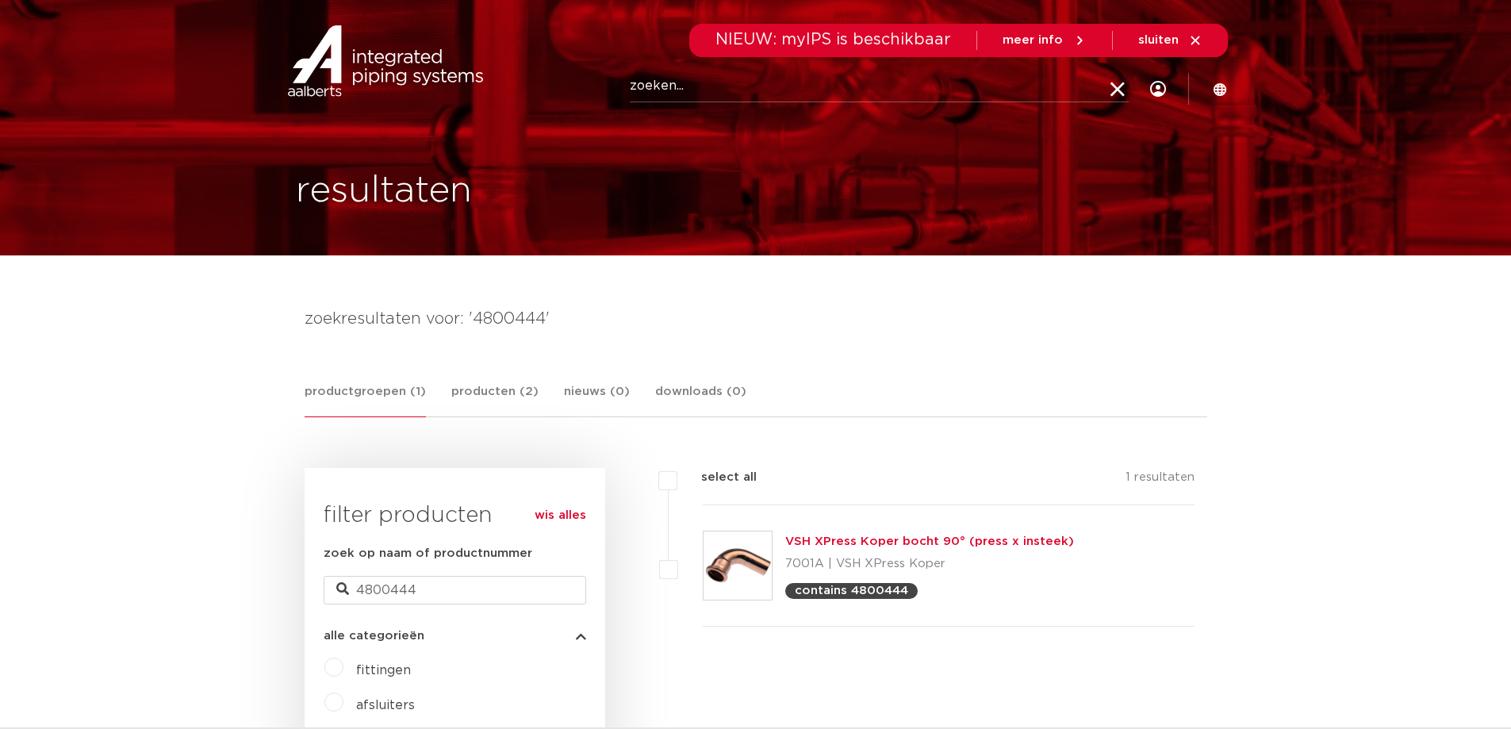
paste input "4801821"
type input "4801821"
click button "Zoeken" at bounding box center [0, 0] width 0 height 0
click at [1117, 94] on icon at bounding box center [1119, 89] width 16 height 16
paste input "4801610"
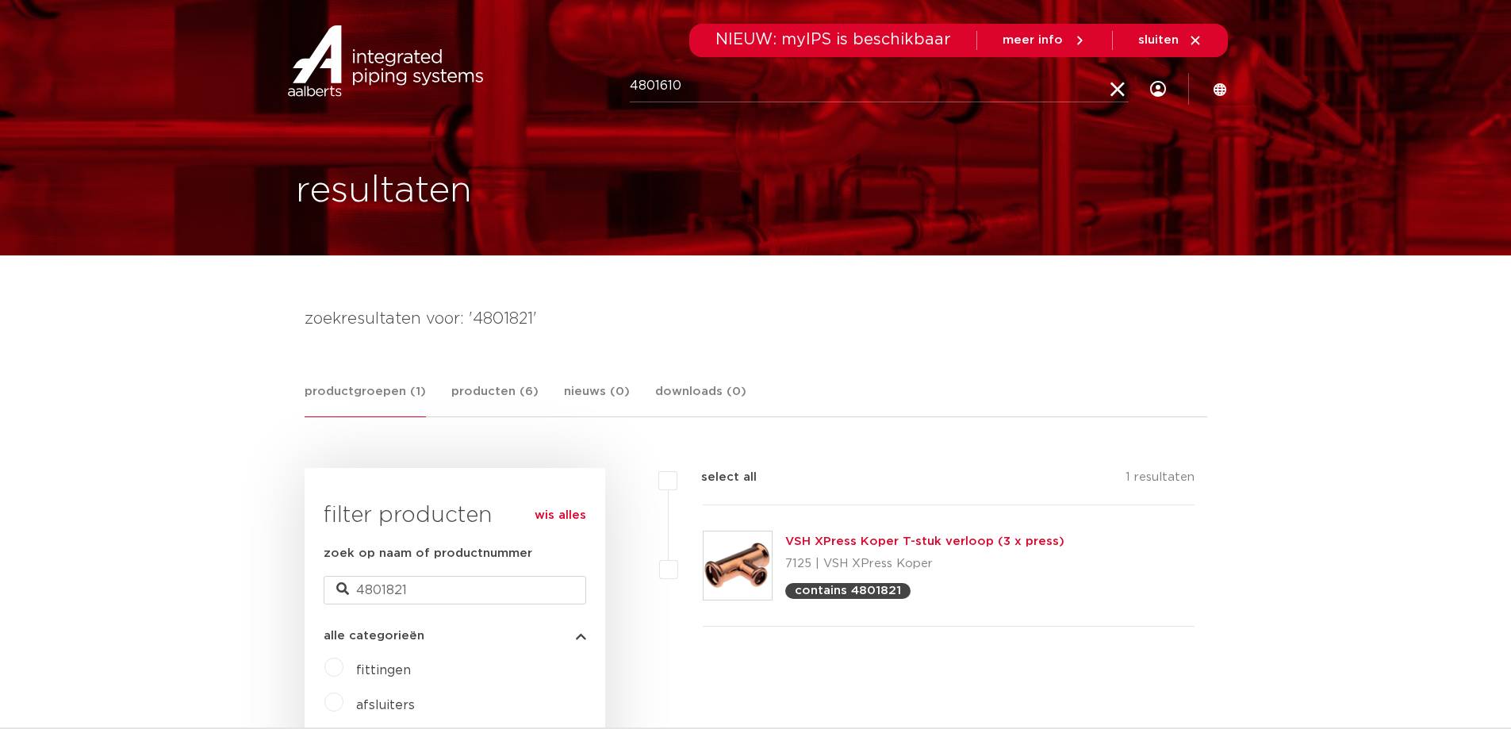
type input "4801610"
click button "Zoeken" at bounding box center [0, 0] width 0 height 0
click at [1115, 90] on icon at bounding box center [1118, 88] width 19 height 19
paste input "4801610"
type input "4801610"
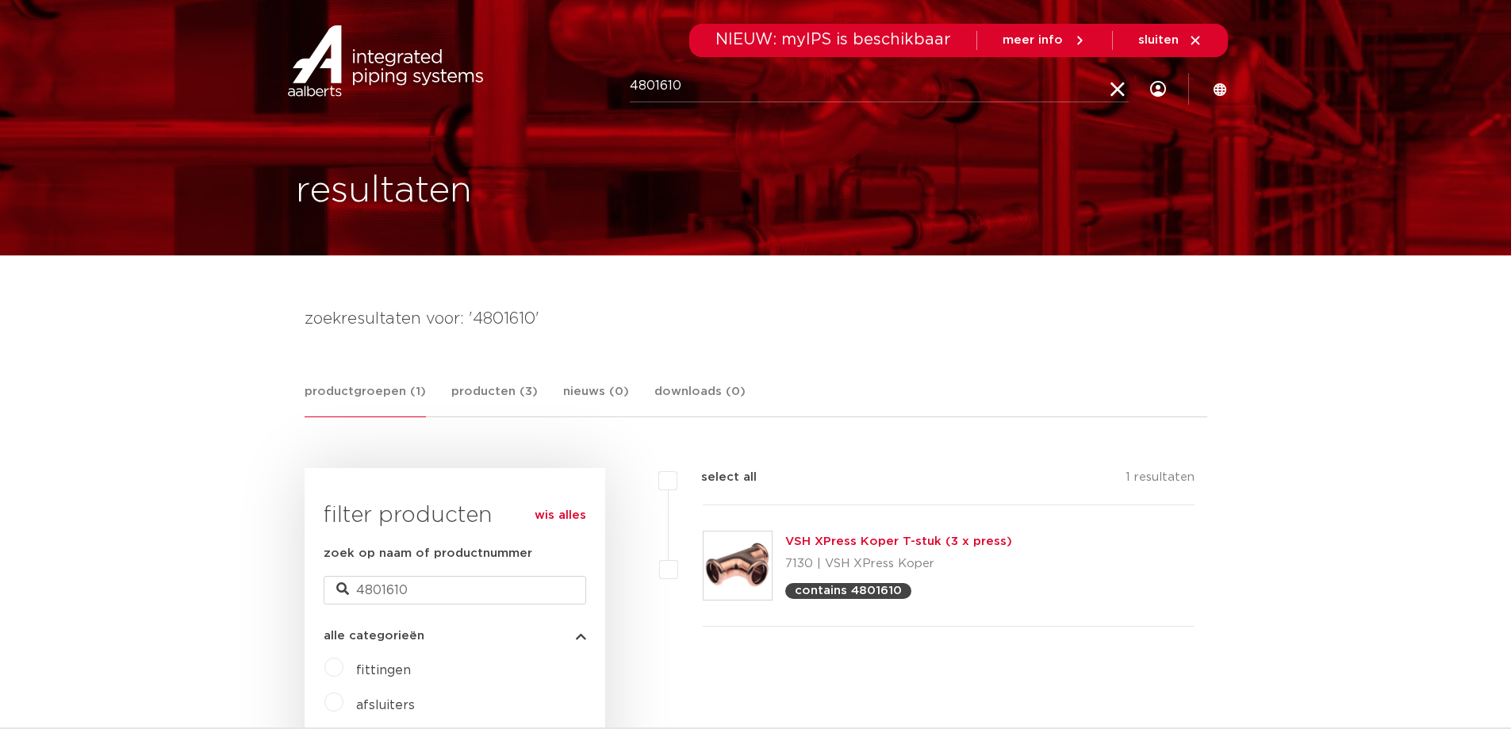
click button "Zoeken" at bounding box center [0, 0] width 0 height 0
click at [1117, 90] on icon at bounding box center [1119, 89] width 16 height 16
paste input "4805592"
type input "4805592"
click button "Zoeken" at bounding box center [0, 0] width 0 height 0
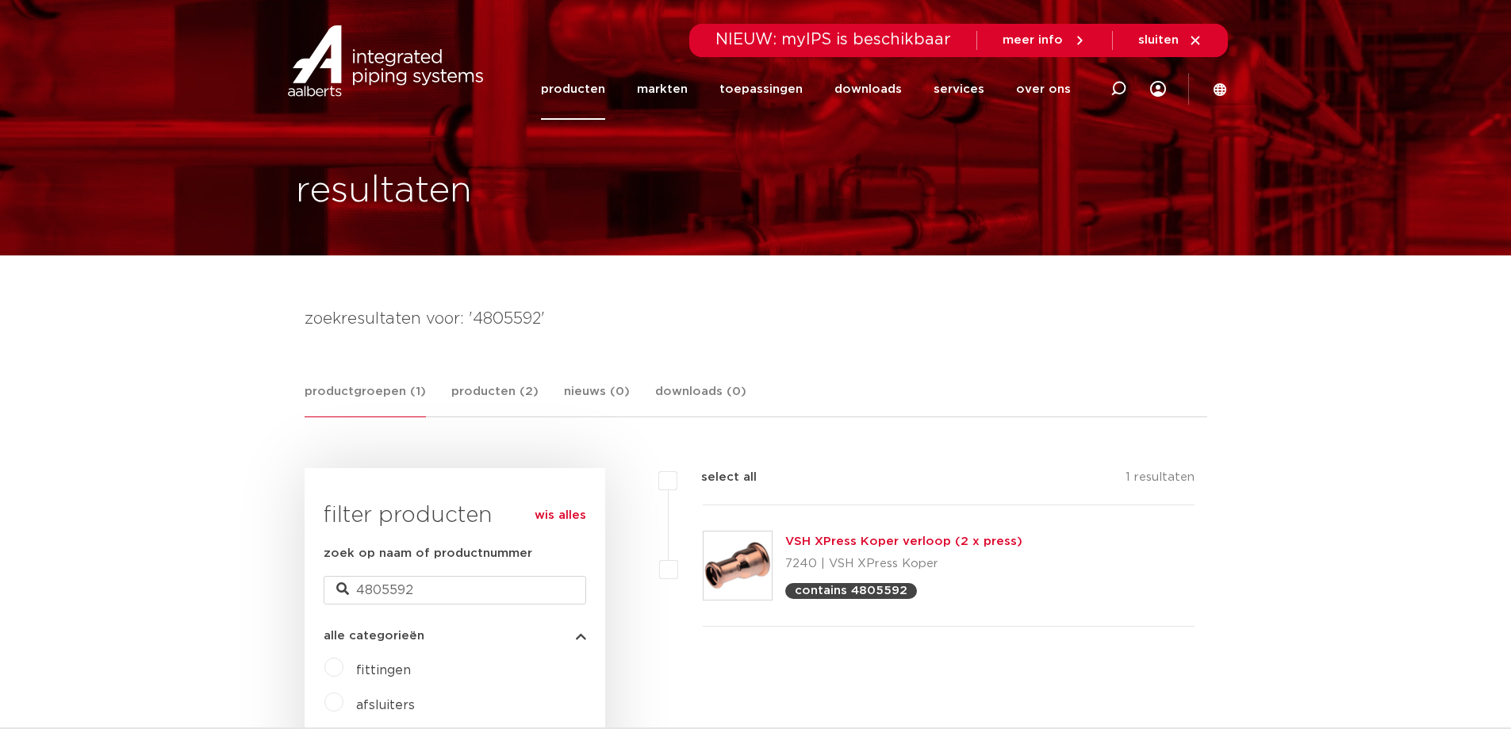
click at [1107, 90] on div at bounding box center [1118, 89] width 63 height 121
paste input "4802261"
type input "4802261"
click button "Zoeken" at bounding box center [0, 0] width 0 height 0
click at [1111, 83] on icon at bounding box center [1119, 89] width 16 height 16
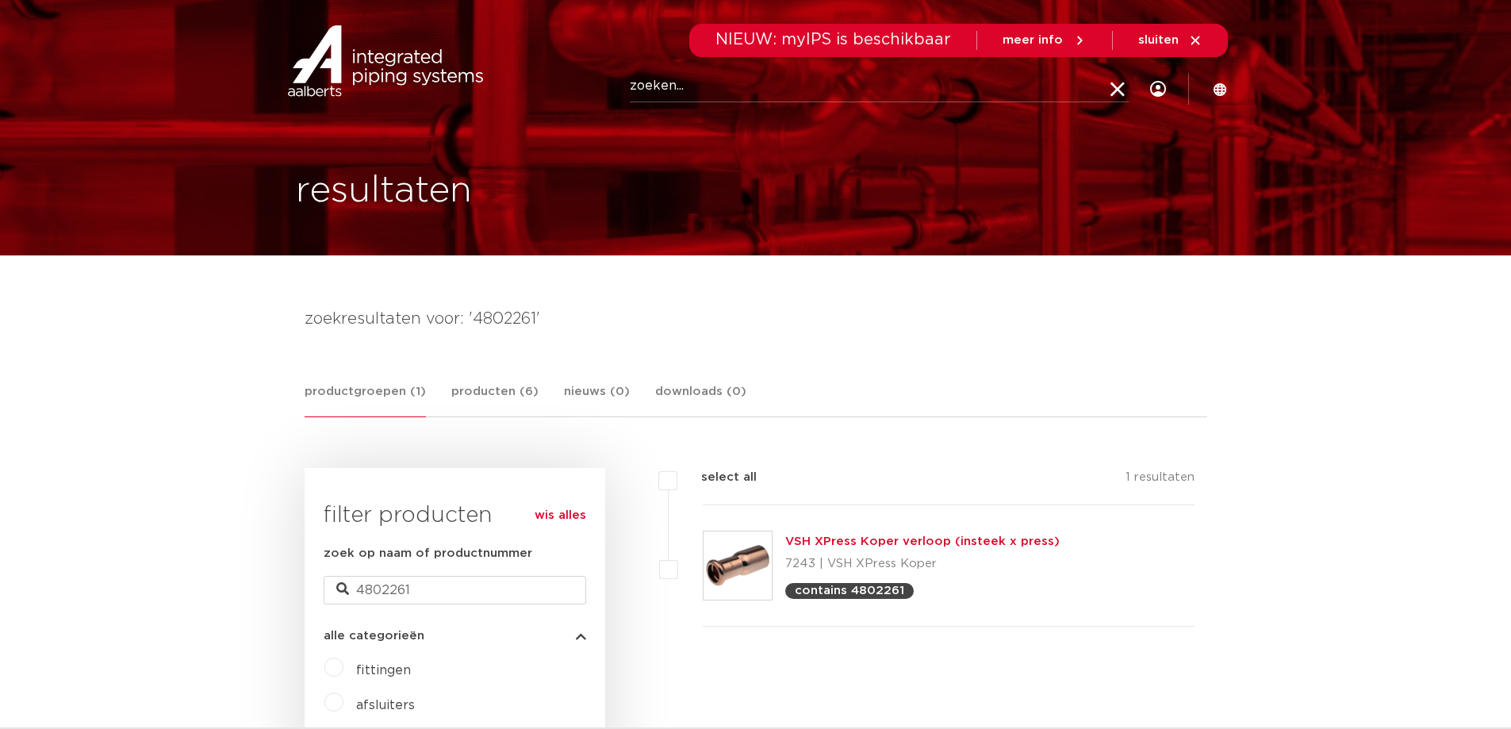
paste input "4800026"
type input "4800026"
click button "Zoeken" at bounding box center [0, 0] width 0 height 0
click at [735, 544] on img at bounding box center [738, 566] width 68 height 68
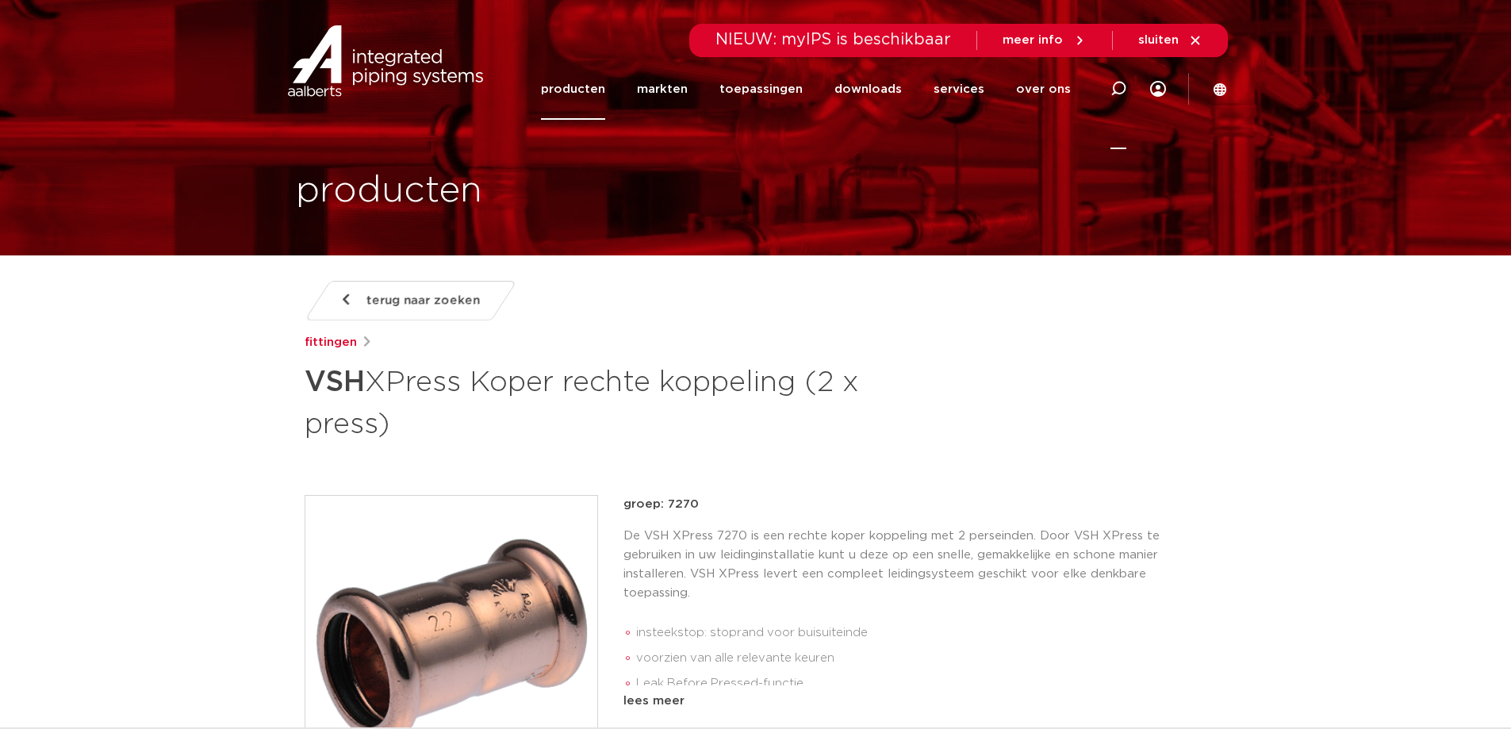
click at [1114, 79] on div at bounding box center [1119, 89] width 16 height 121
paste input "4800136"
type input "4800136"
click button "Zoeken" at bounding box center [0, 0] width 0 height 0
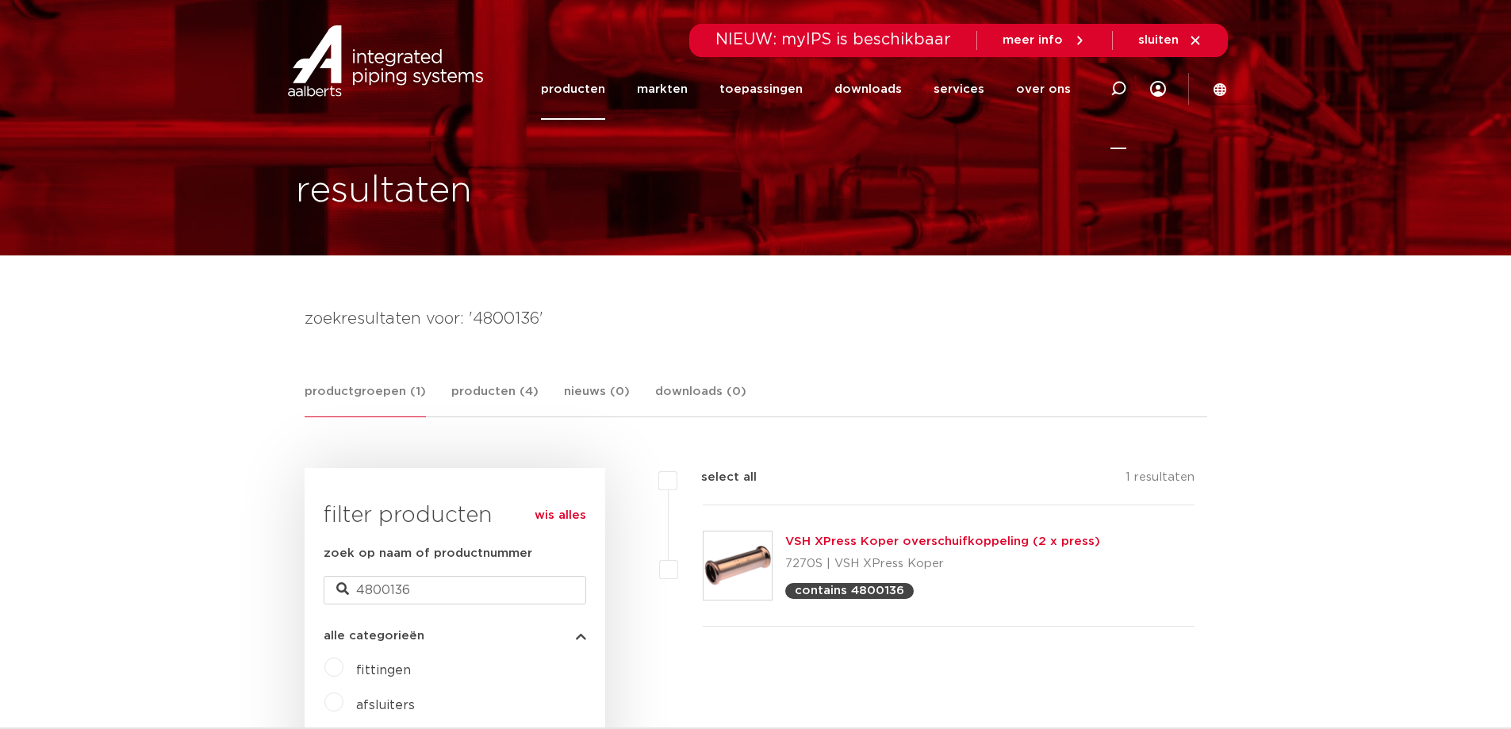
click at [1113, 92] on icon at bounding box center [1119, 89] width 16 height 16
paste input "4802952"
type input "4802952"
click button "Zoeken" at bounding box center [0, 0] width 0 height 0
click at [1112, 90] on icon at bounding box center [1119, 89] width 16 height 16
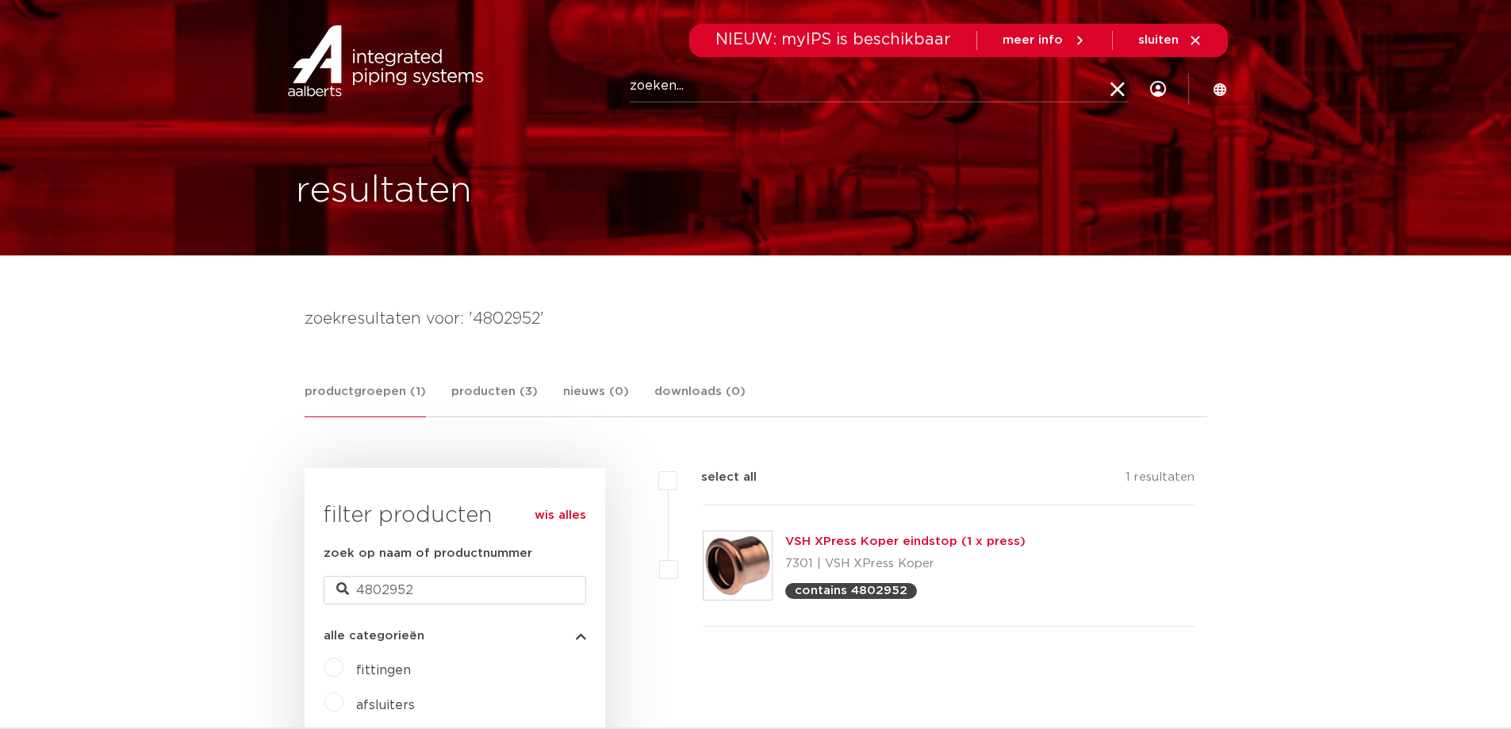
paste input "6115934"
type input "6115934"
click button "Zoeken" at bounding box center [0, 0] width 0 height 0
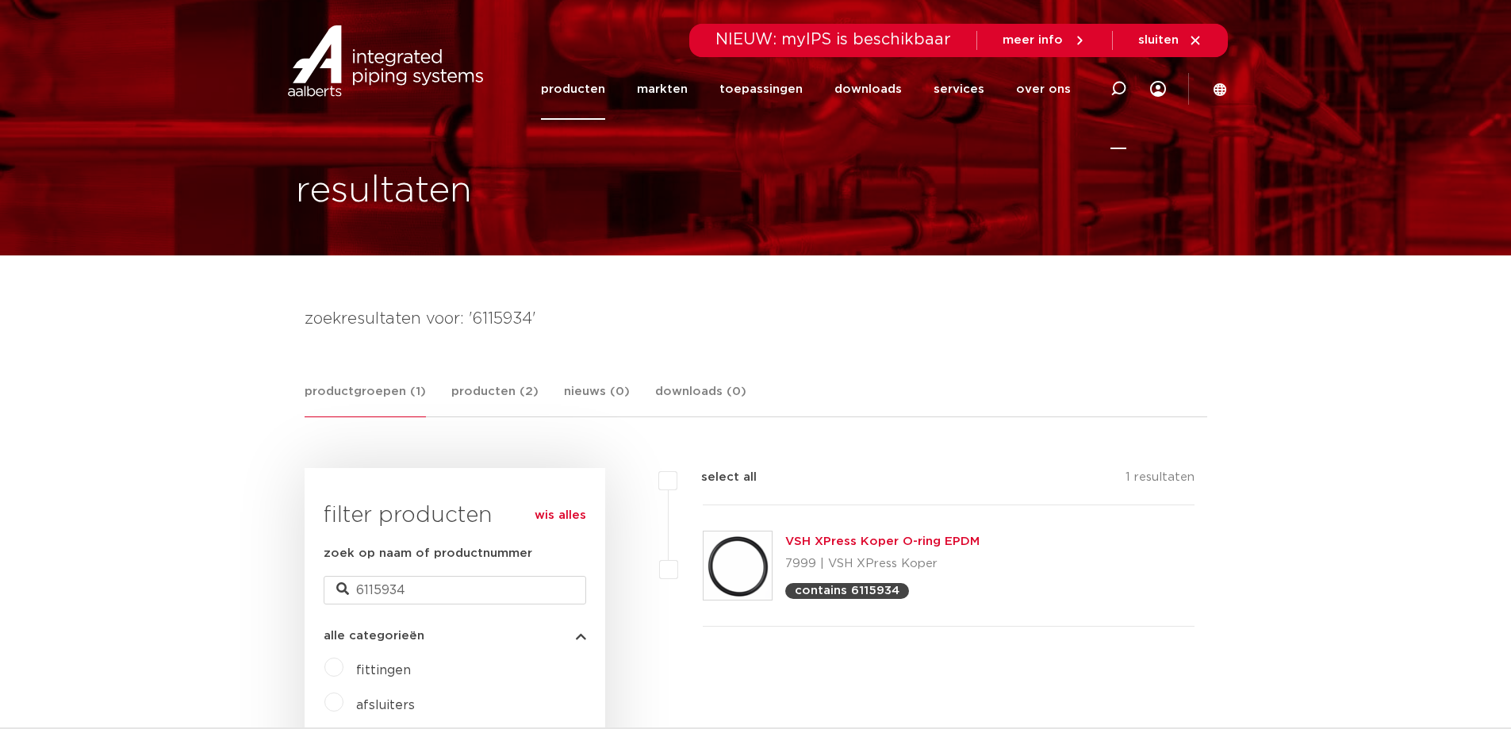
click at [1115, 90] on icon at bounding box center [1118, 88] width 19 height 19
paste input "4805231"
type input "4805231"
click button "Zoeken" at bounding box center [0, 0] width 0 height 0
click at [1119, 94] on icon at bounding box center [1118, 88] width 19 height 19
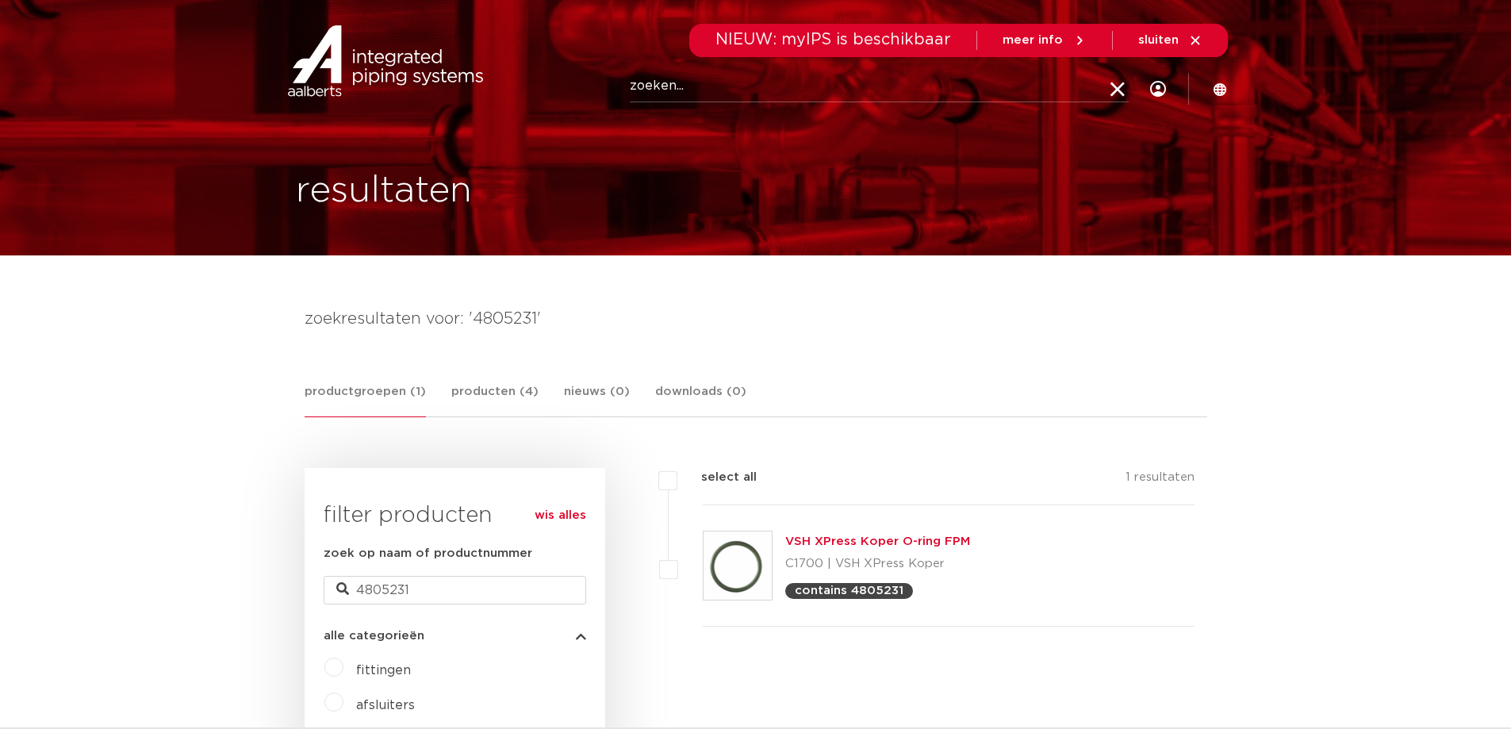
paste input "6119421"
type input "6119421"
click button "Zoeken" at bounding box center [0, 0] width 0 height 0
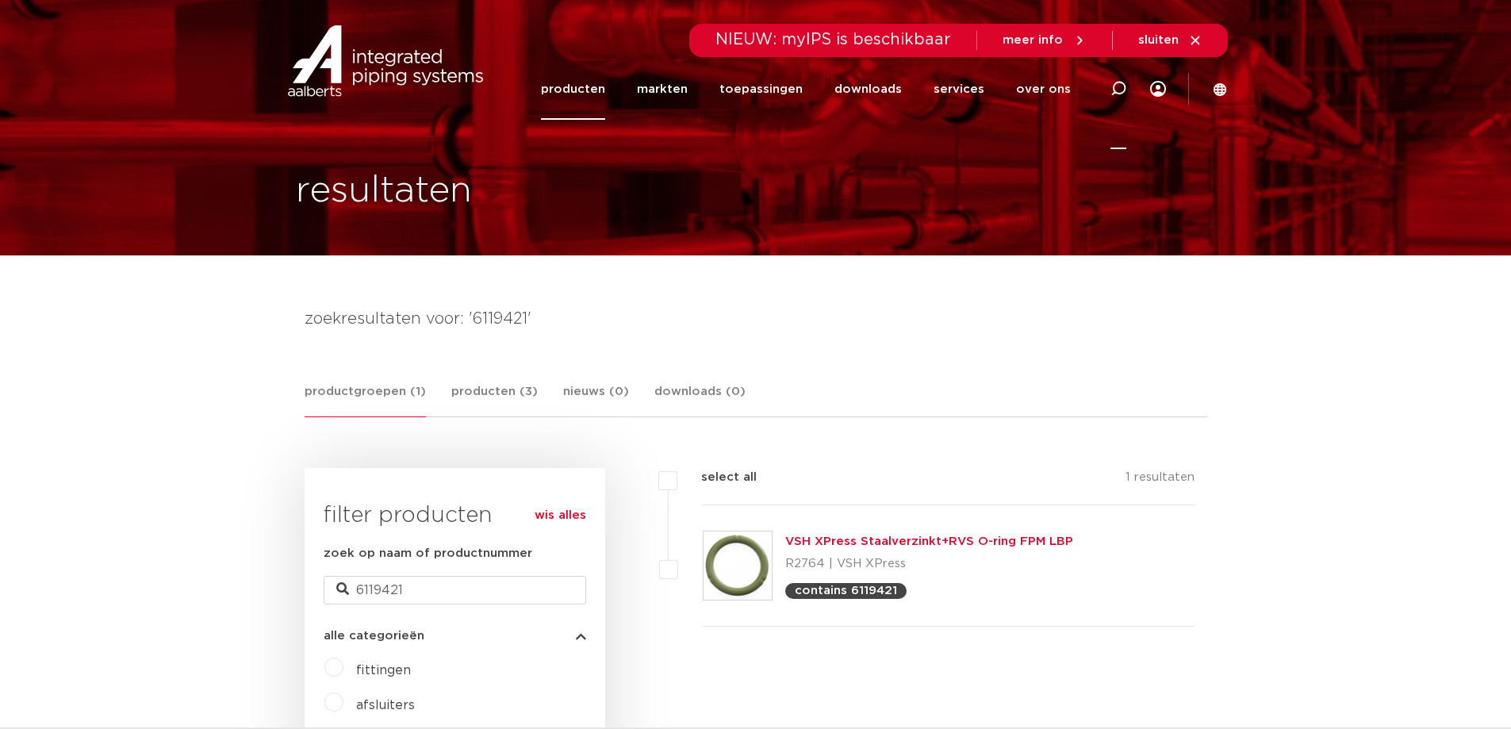
click at [1115, 90] on icon at bounding box center [1118, 88] width 19 height 19
paste input "6208180"
type input "6208180"
click button "Zoeken" at bounding box center [0, 0] width 0 height 0
click at [1122, 81] on icon at bounding box center [1119, 89] width 16 height 16
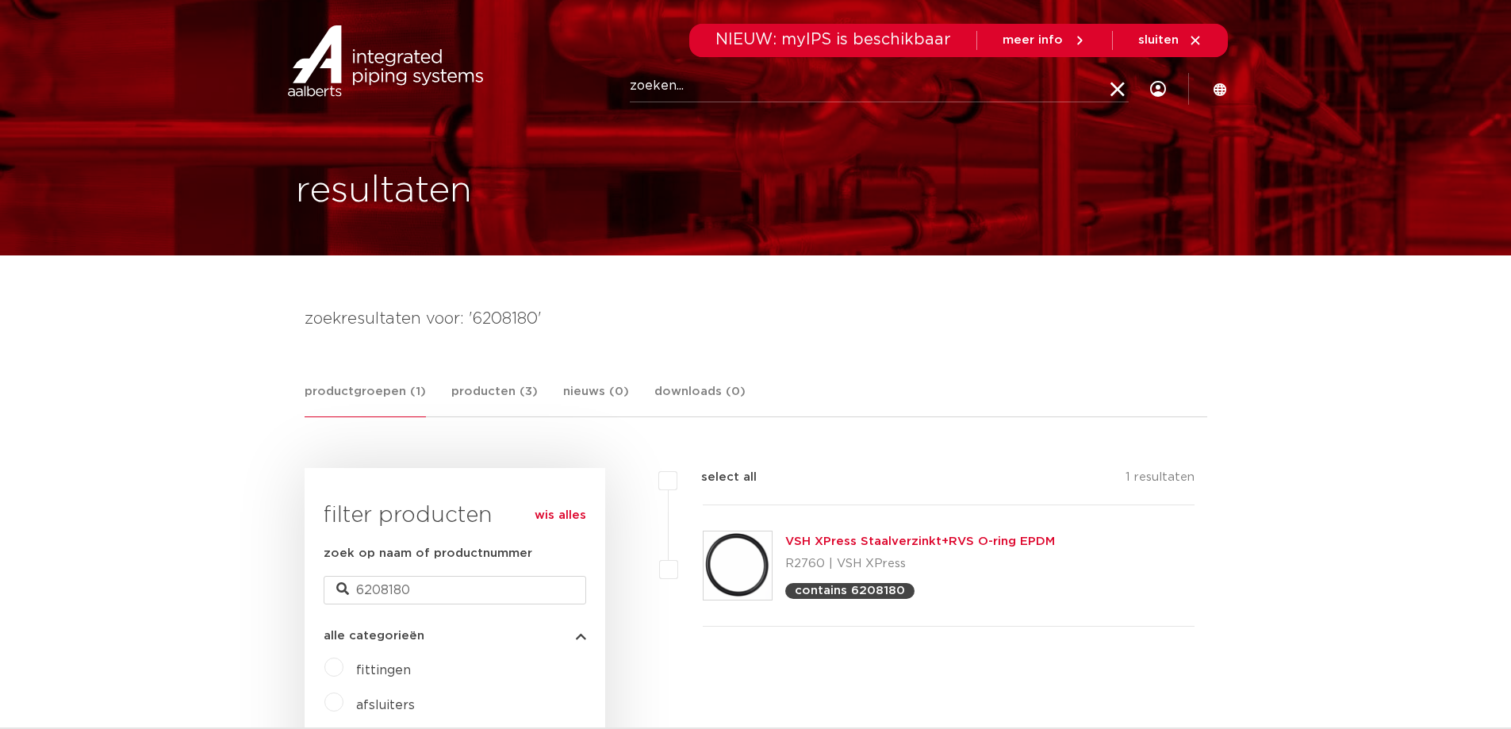
paste input "2025000100"
type input "2025000100"
click button "Zoeken" at bounding box center [0, 0] width 0 height 0
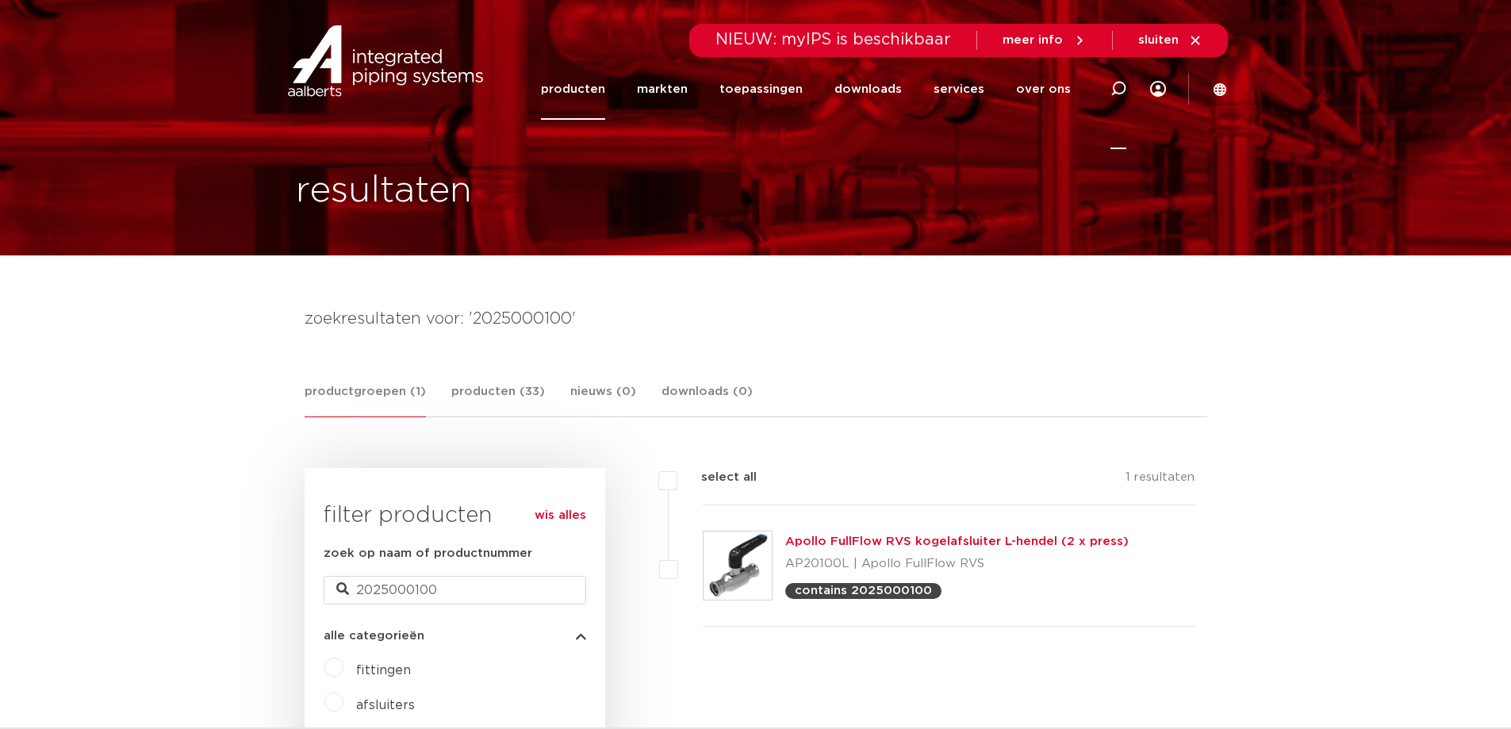
click at [1115, 94] on icon at bounding box center [1119, 89] width 16 height 16
paste input "6192153"
type input "6192153"
click button "Zoeken" at bounding box center [0, 0] width 0 height 0
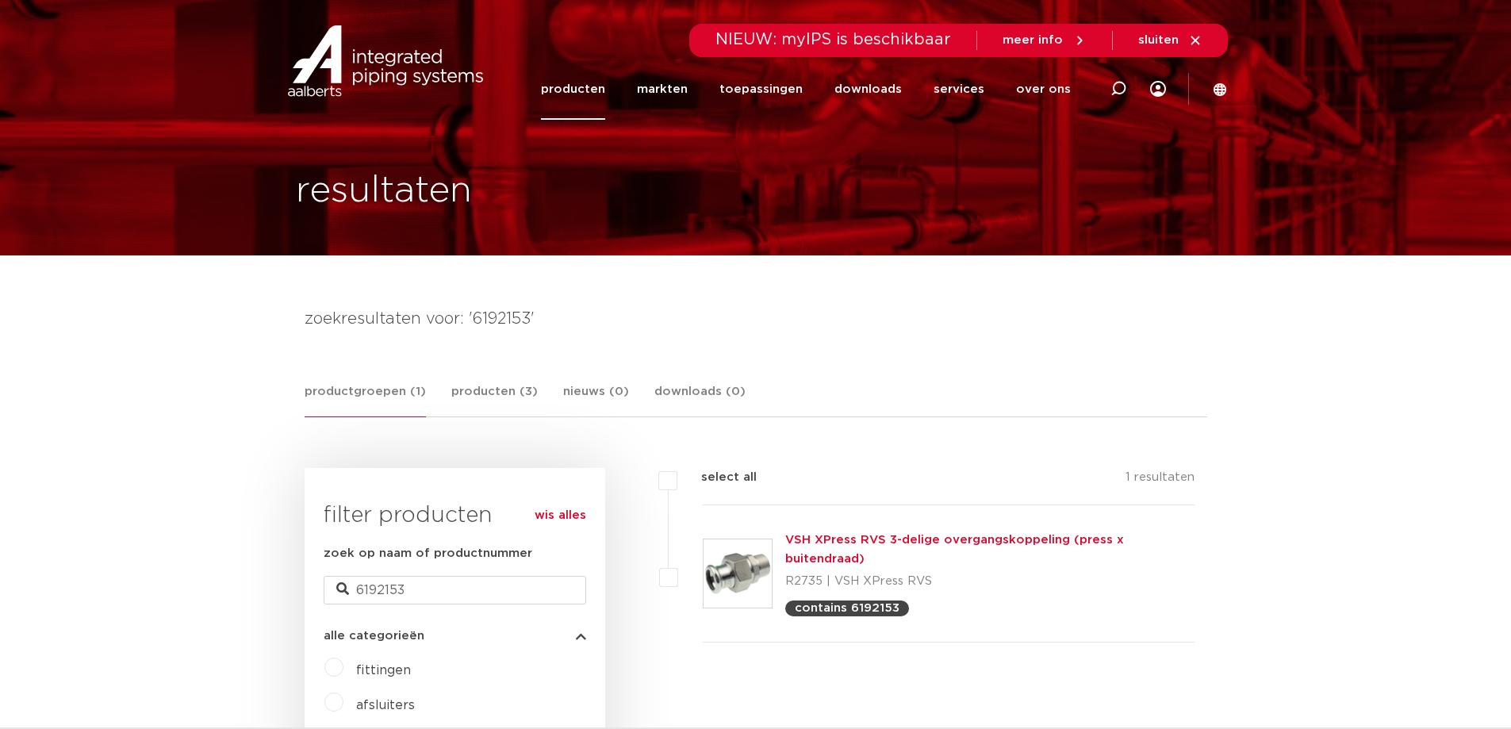
click at [1123, 87] on icon at bounding box center [1119, 89] width 16 height 16
paste input "6190976"
type input "6190976"
click button "Zoeken" at bounding box center [0, 0] width 0 height 0
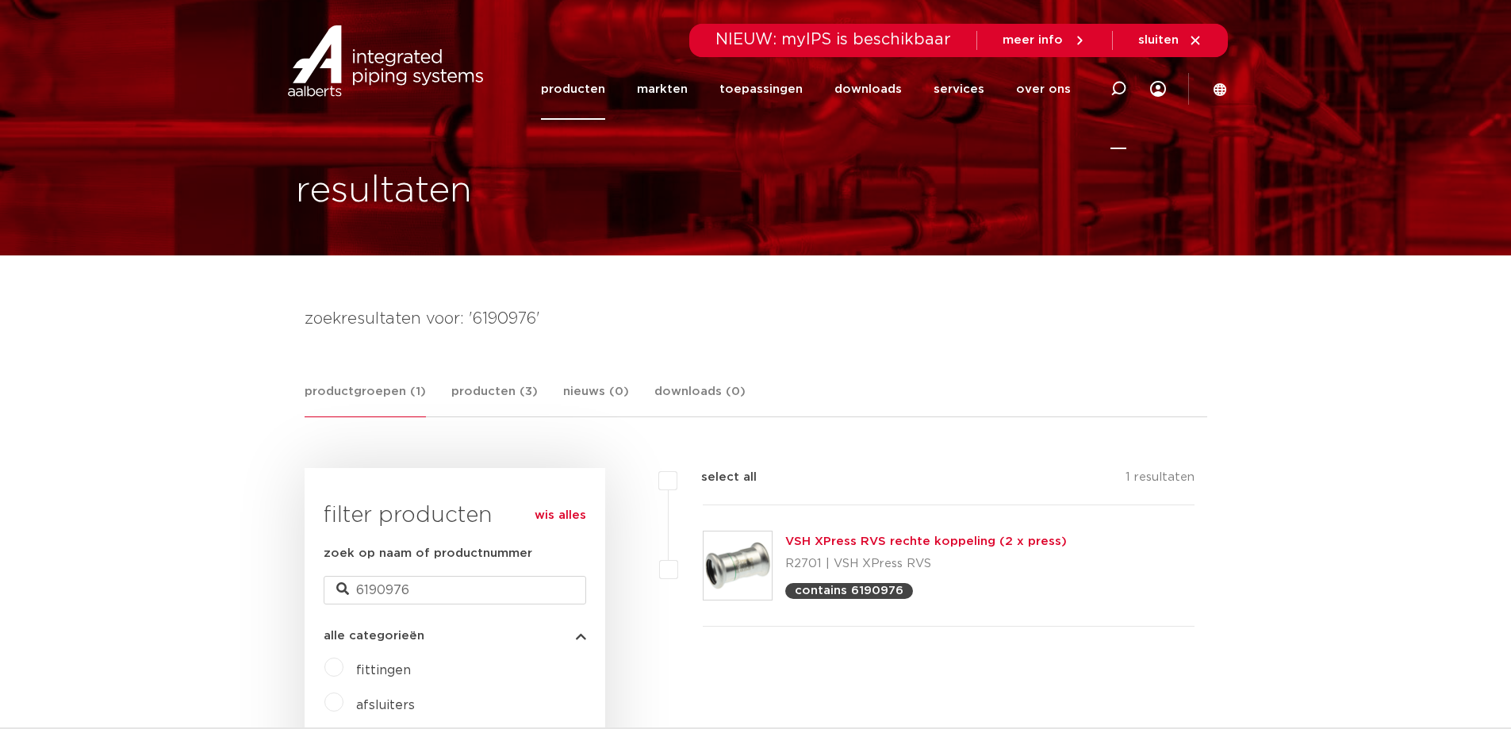
click at [1114, 91] on icon at bounding box center [1119, 89] width 16 height 16
paste input "6190459"
type input "6190459"
click button "Zoeken" at bounding box center [0, 0] width 0 height 0
click at [1121, 89] on icon at bounding box center [1119, 89] width 16 height 16
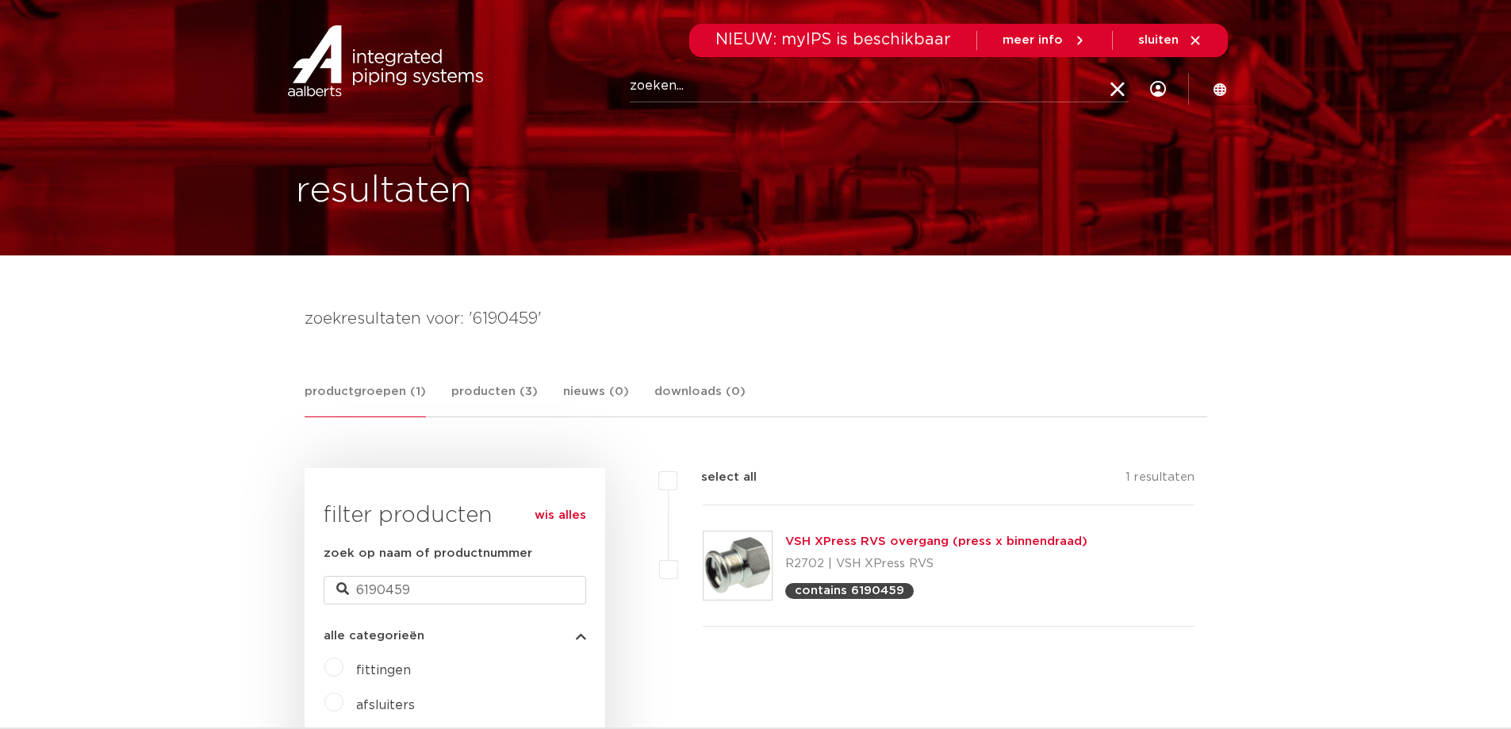
paste input "6191317"
type input "6191317"
click button "Zoeken" at bounding box center [0, 0] width 0 height 0
click at [1115, 89] on icon at bounding box center [1119, 89] width 16 height 16
click at [900, 95] on input "Zoeken" at bounding box center [879, 87] width 499 height 32
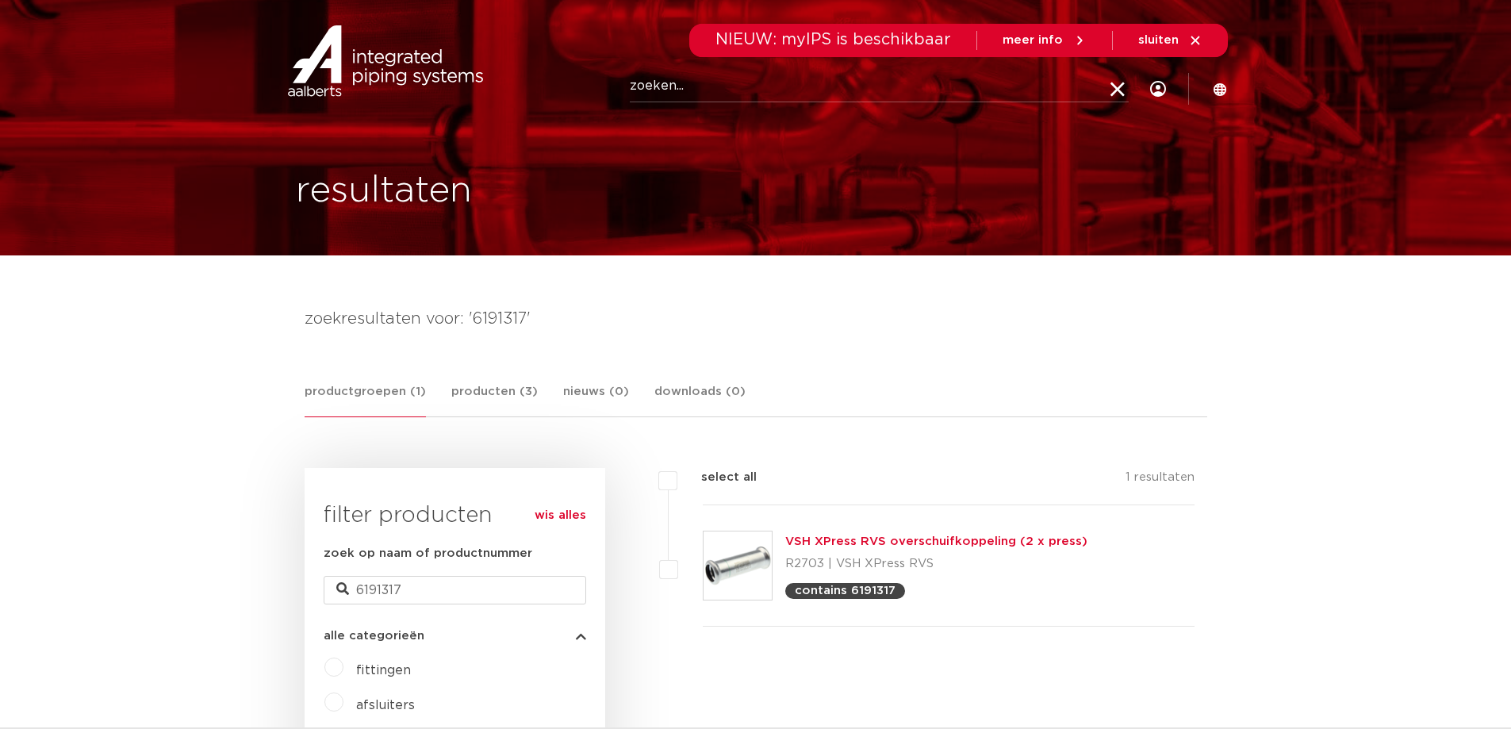
paste input "6190624"
type input "6190624"
click button "Zoeken" at bounding box center [0, 0] width 0 height 0
click at [1119, 90] on icon at bounding box center [1119, 89] width 16 height 16
paste input "6191152"
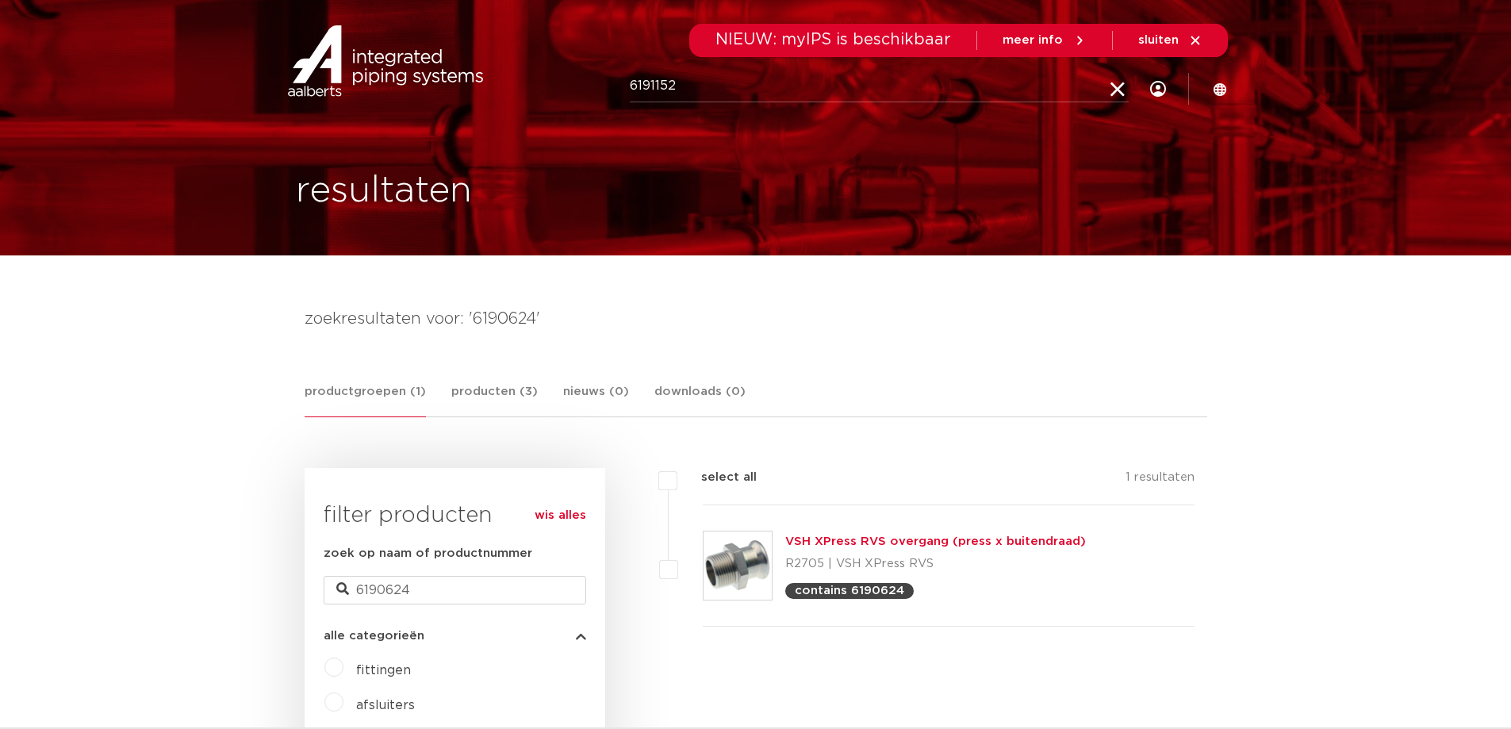
type input "6191152"
click button "Zoeken" at bounding box center [0, 0] width 0 height 0
click at [1126, 79] on div at bounding box center [1119, 89] width 16 height 121
paste input "6190239"
type input "6190239"
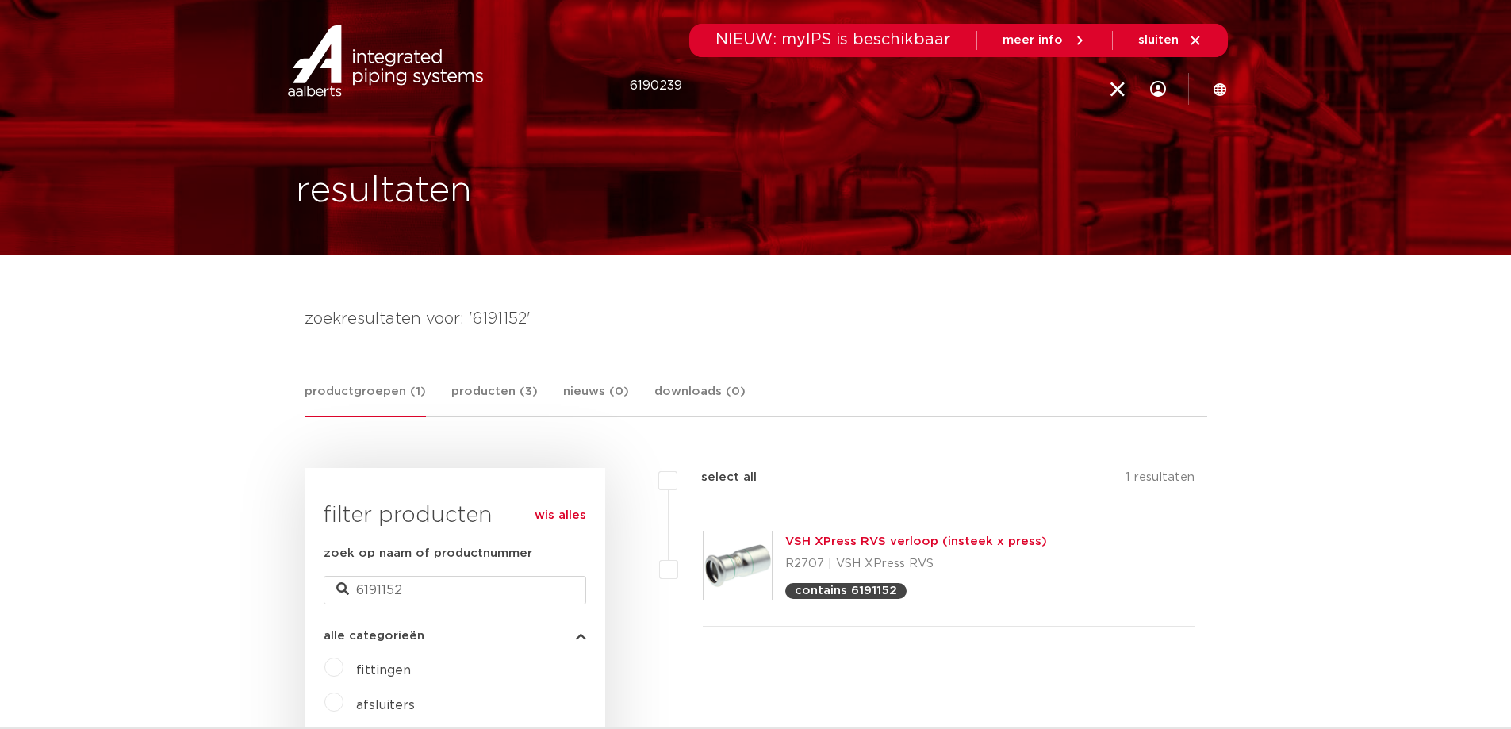
click button "Zoeken" at bounding box center [0, 0] width 0 height 0
click at [1110, 94] on div at bounding box center [1118, 89] width 63 height 121
paste input "6191449"
type input "6191449"
click button "Zoeken" at bounding box center [0, 0] width 0 height 0
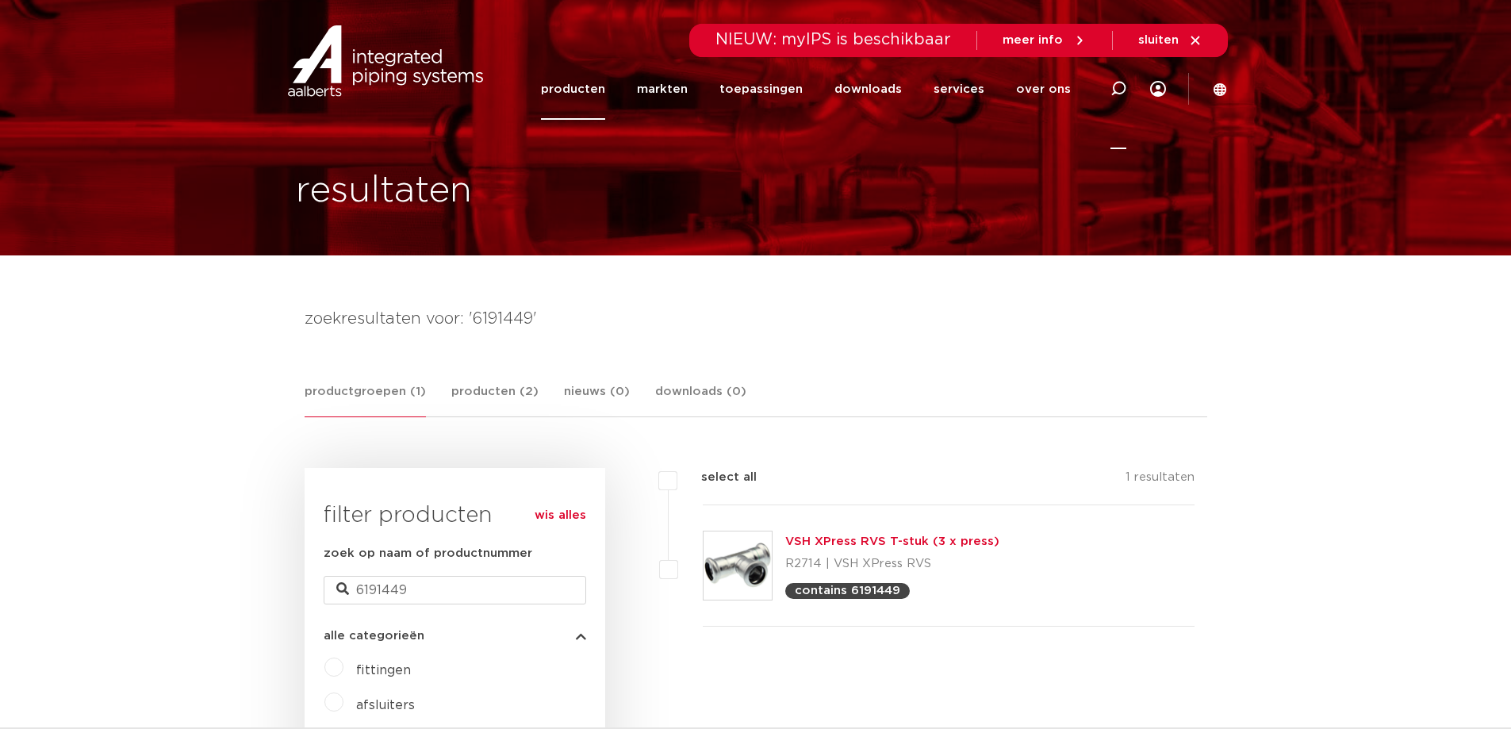
click at [1125, 93] on icon at bounding box center [1119, 89] width 16 height 16
paste input "6191427"
type input "6191427"
click button "Zoeken" at bounding box center [0, 0] width 0 height 0
click at [1109, 93] on div at bounding box center [1118, 89] width 63 height 121
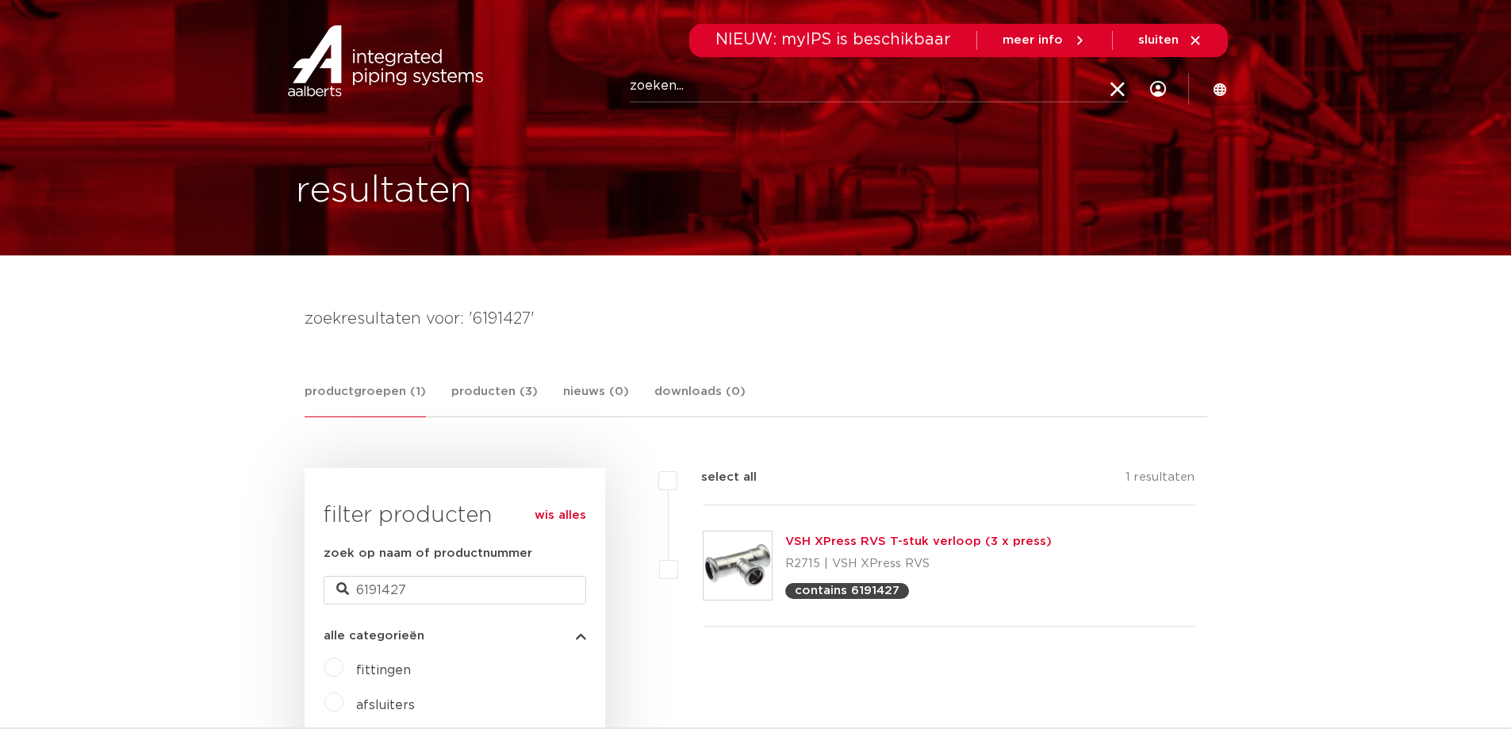
paste input "6191636"
type input "6191636"
click button "Zoeken" at bounding box center [0, 0] width 0 height 0
click at [733, 557] on img at bounding box center [738, 566] width 68 height 68
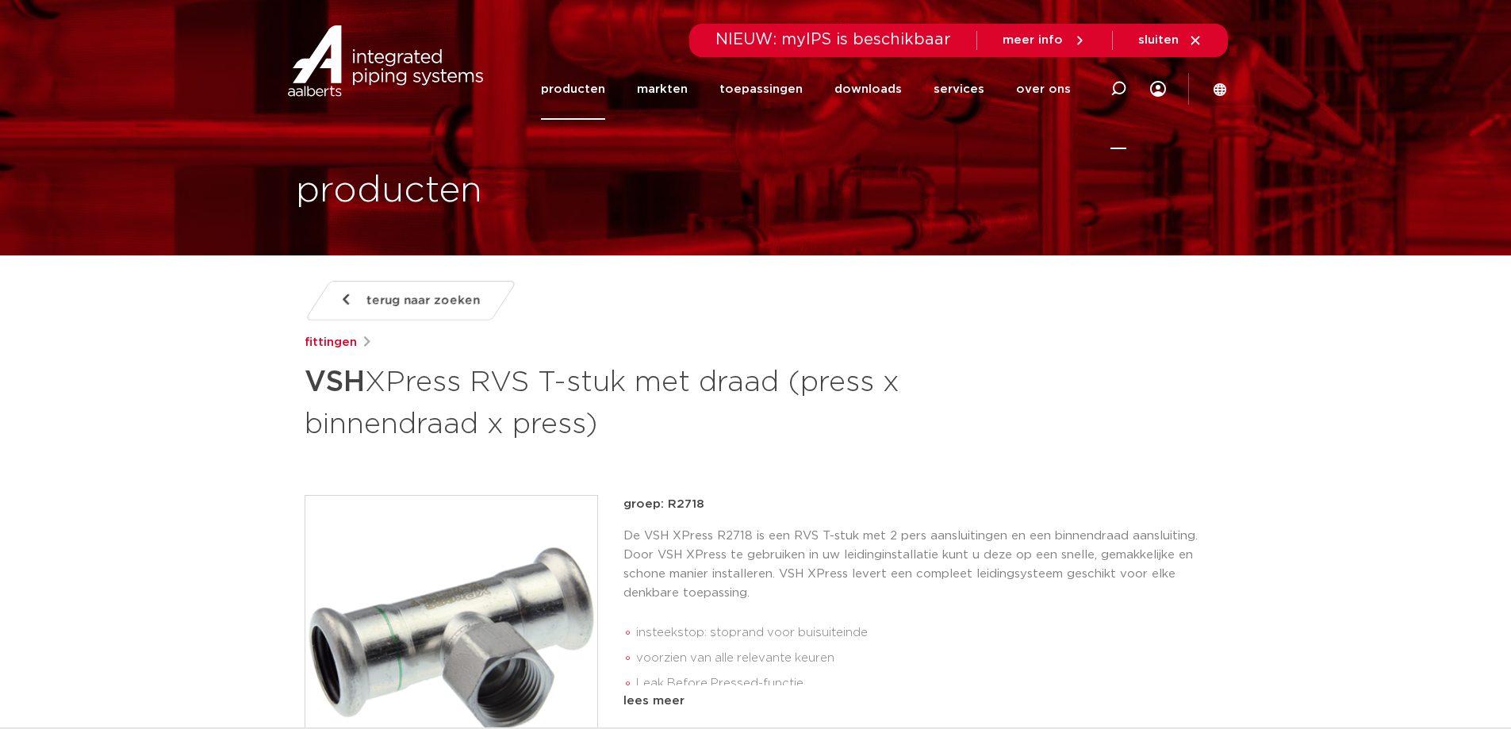
click at [1115, 87] on icon at bounding box center [1118, 88] width 19 height 19
paste input "6191042"
type input "6191042"
click button "Zoeken" at bounding box center [0, 0] width 0 height 0
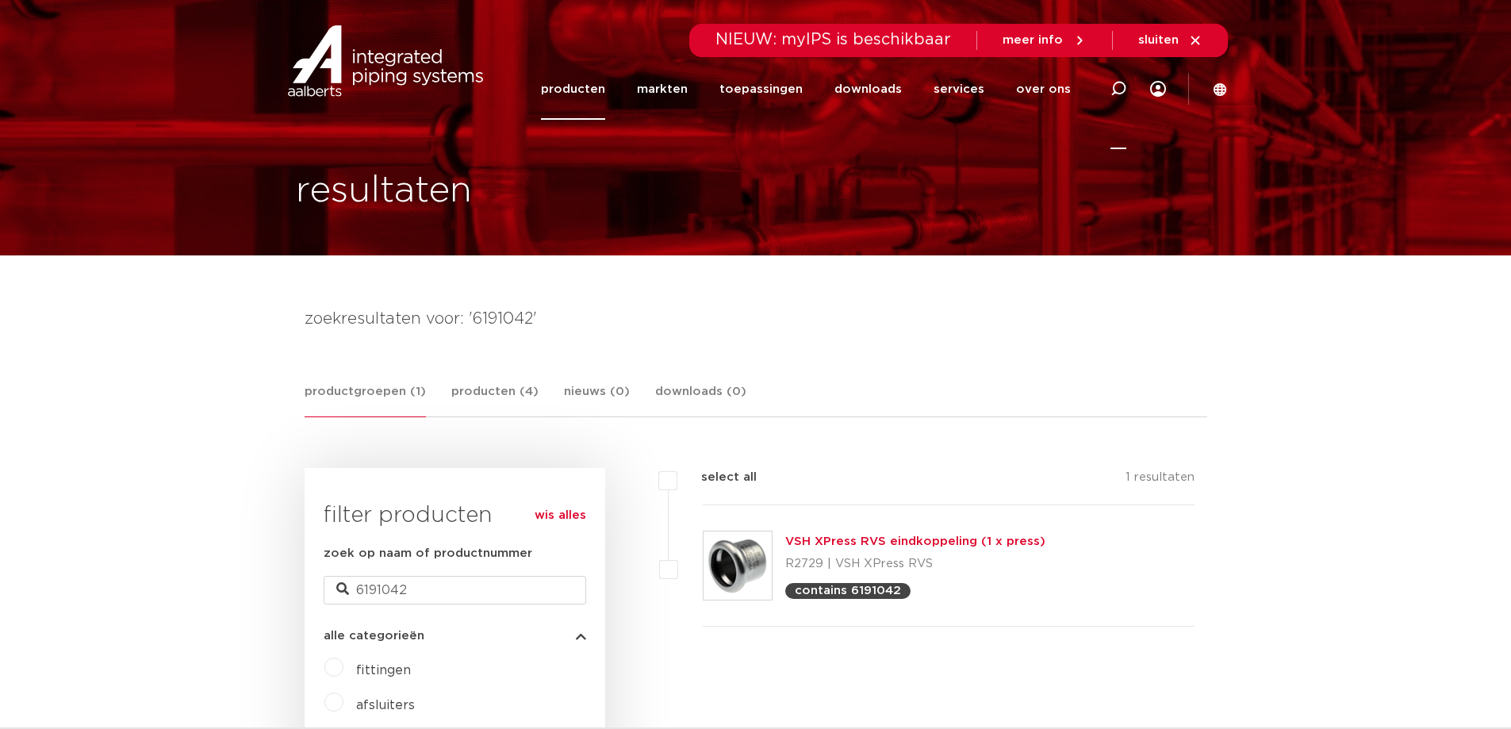
click at [1122, 88] on icon at bounding box center [1119, 89] width 16 height 16
paste input "6117958"
type input "6117958"
click button "Zoeken" at bounding box center [0, 0] width 0 height 0
